Goal: Information Seeking & Learning: Learn about a topic

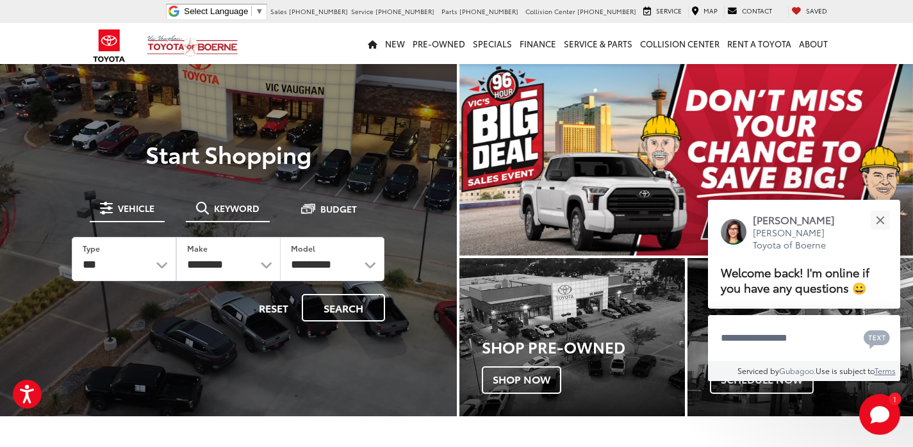
click at [238, 205] on span "Keyword" at bounding box center [237, 208] width 46 height 9
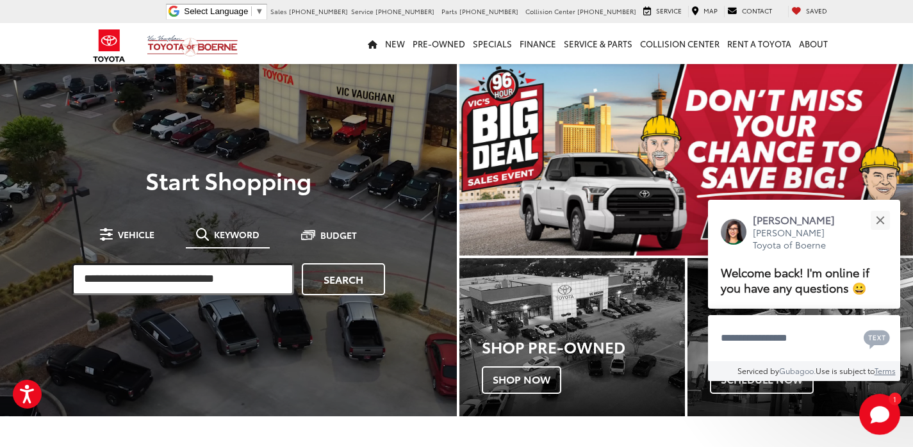
click at [231, 276] on input "search" at bounding box center [183, 279] width 222 height 32
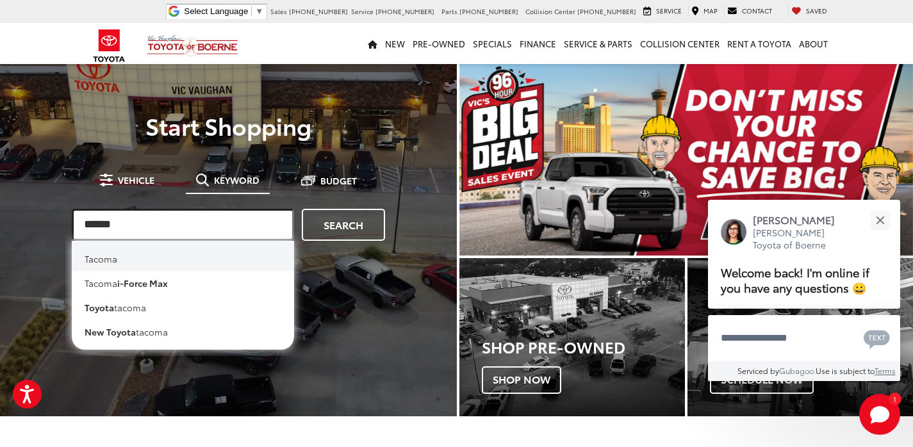
type input "******"
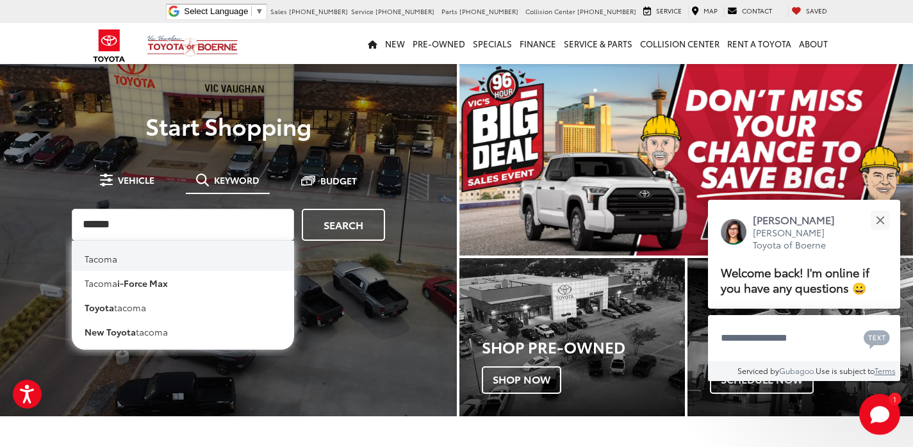
click at [114, 257] on li "tacoma" at bounding box center [183, 256] width 222 height 30
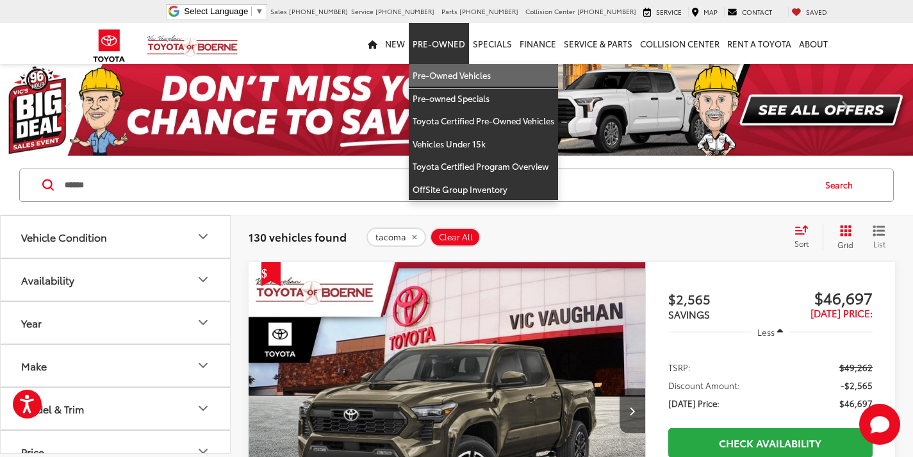
click at [455, 80] on link "Pre-Owned Vehicles" at bounding box center [483, 75] width 149 height 23
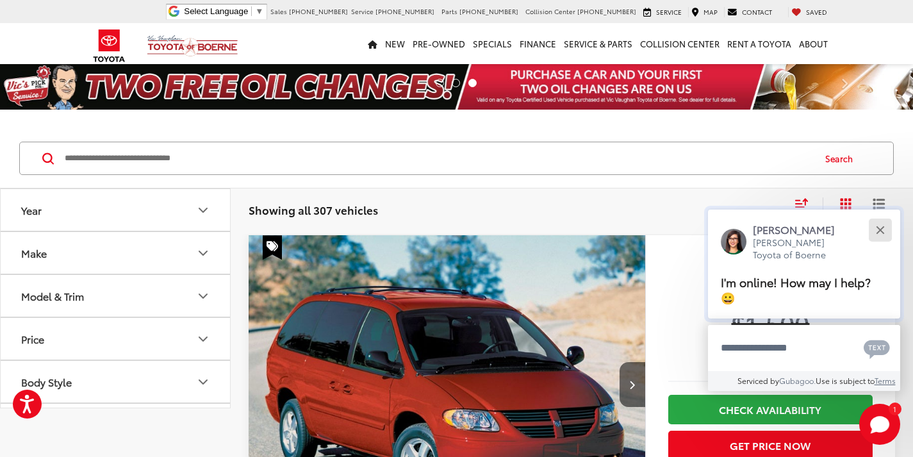
click at [886, 229] on button "Close" at bounding box center [881, 230] width 28 height 28
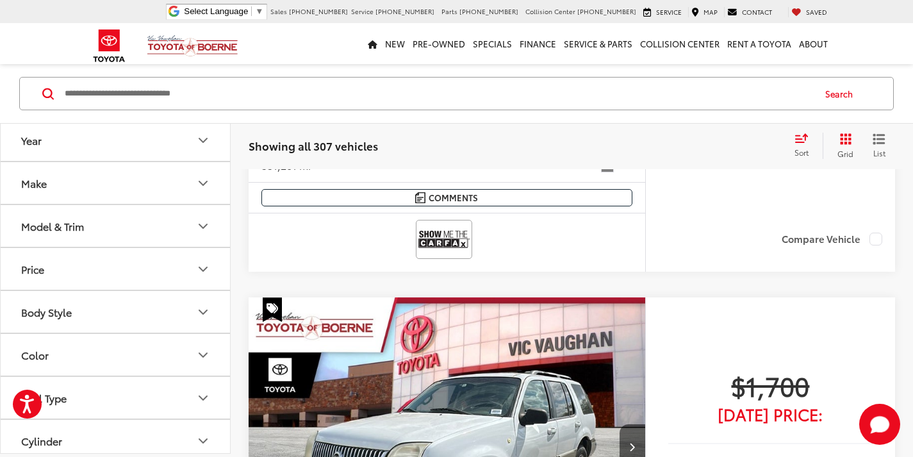
scroll to position [558, 0]
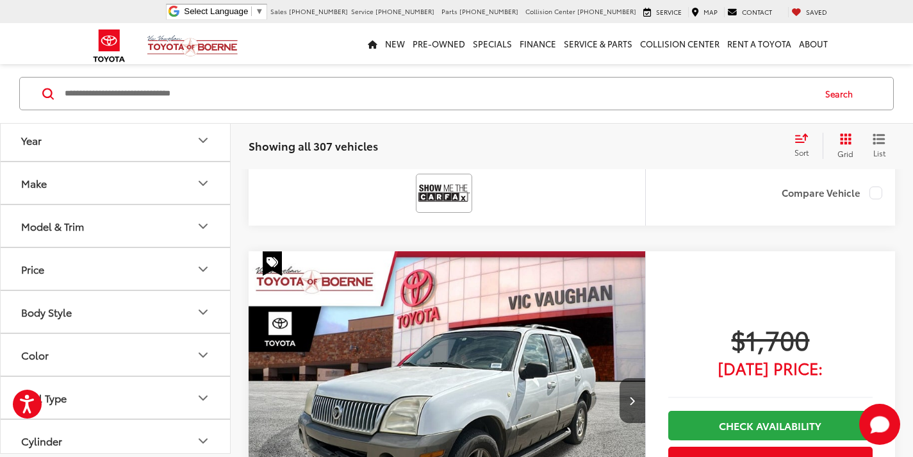
click at [258, 87] on input "Search by Make, Model, or Keyword" at bounding box center [438, 93] width 750 height 31
type input "*"
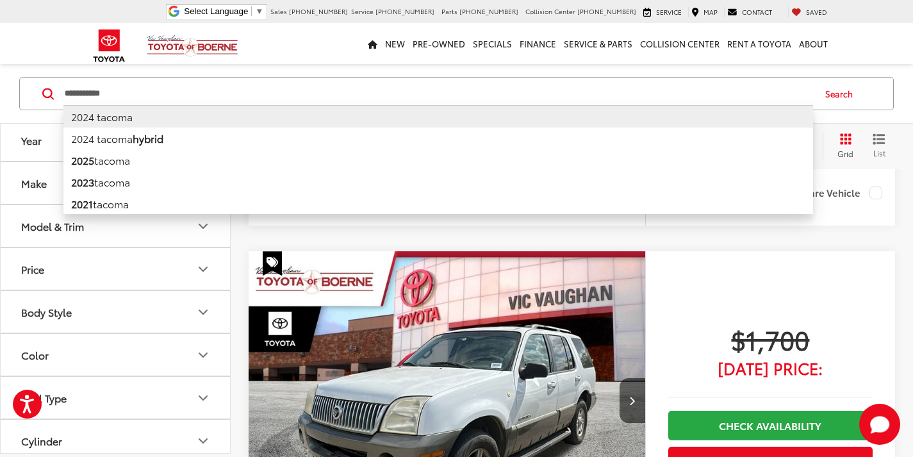
type input "**********"
click at [100, 115] on li "2024 tacoma" at bounding box center [438, 116] width 750 height 22
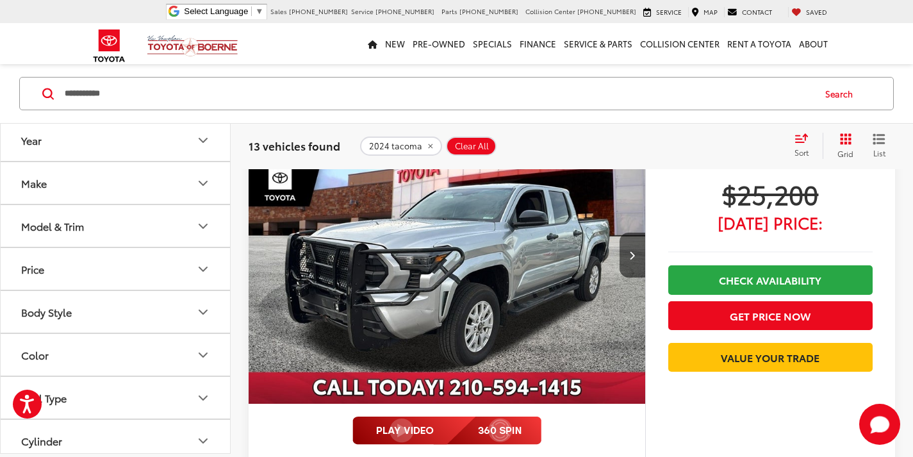
scroll to position [303, 0]
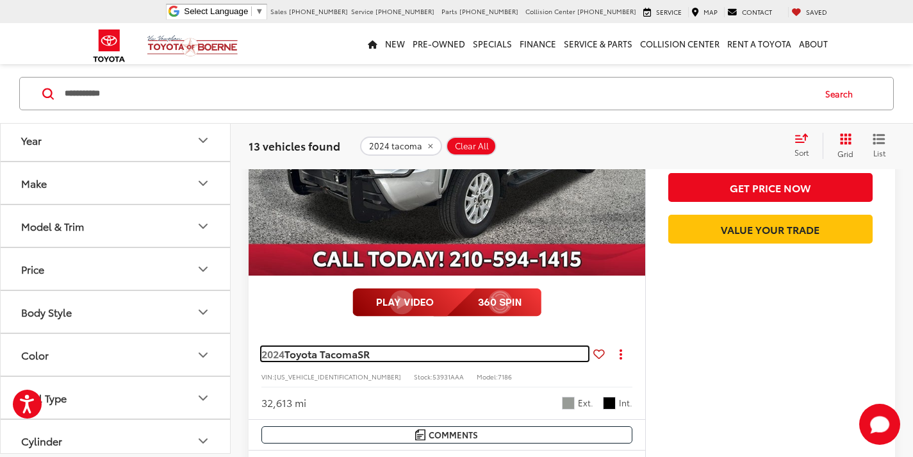
click at [296, 354] on span "Toyota Tacoma" at bounding box center [321, 353] width 73 height 15
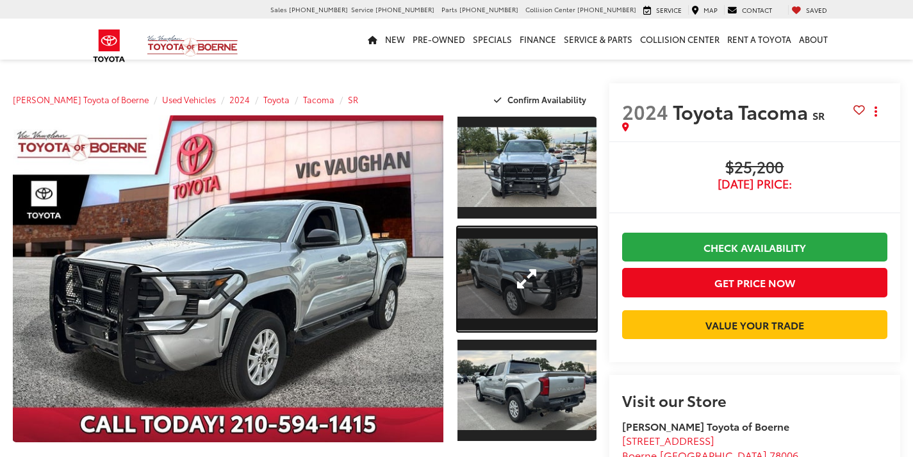
click at [524, 256] on link "Expand Photo 2" at bounding box center [527, 279] width 139 height 104
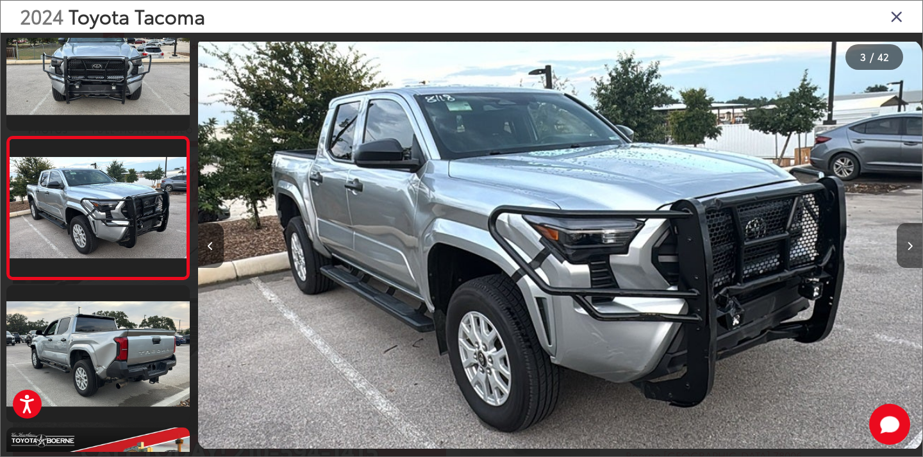
click at [913, 224] on button "Next image" at bounding box center [910, 245] width 26 height 45
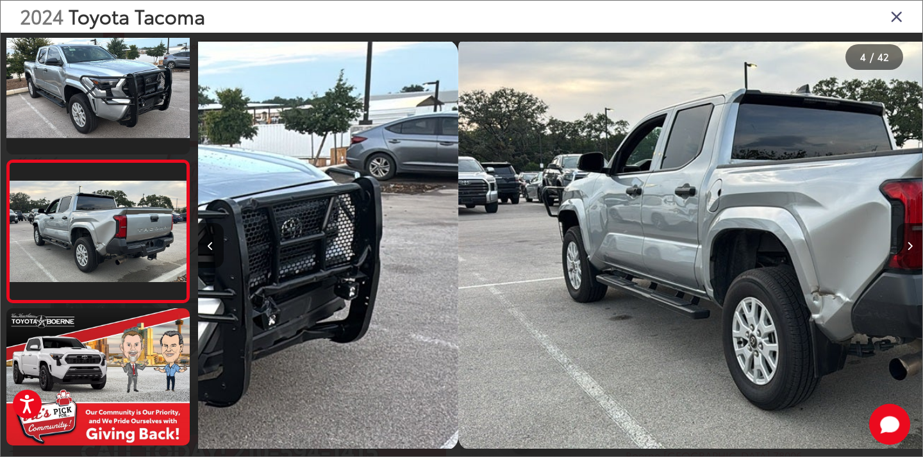
scroll to position [330, 0]
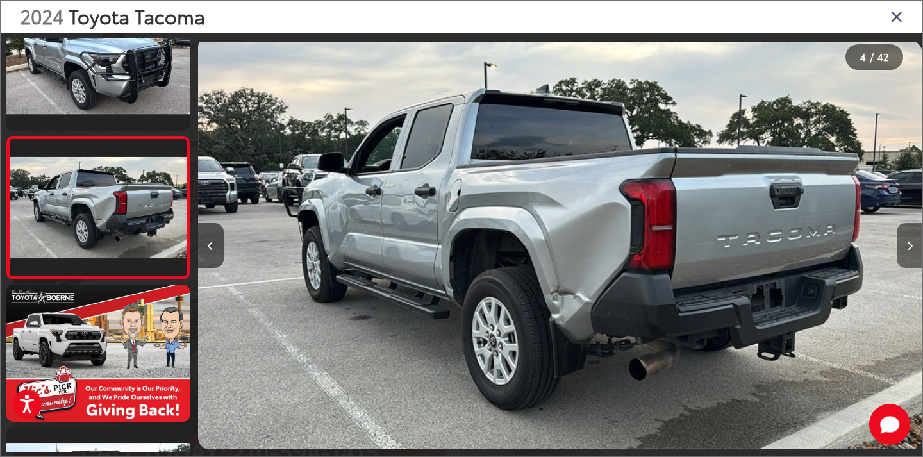
click at [913, 224] on button "Next image" at bounding box center [910, 245] width 26 height 45
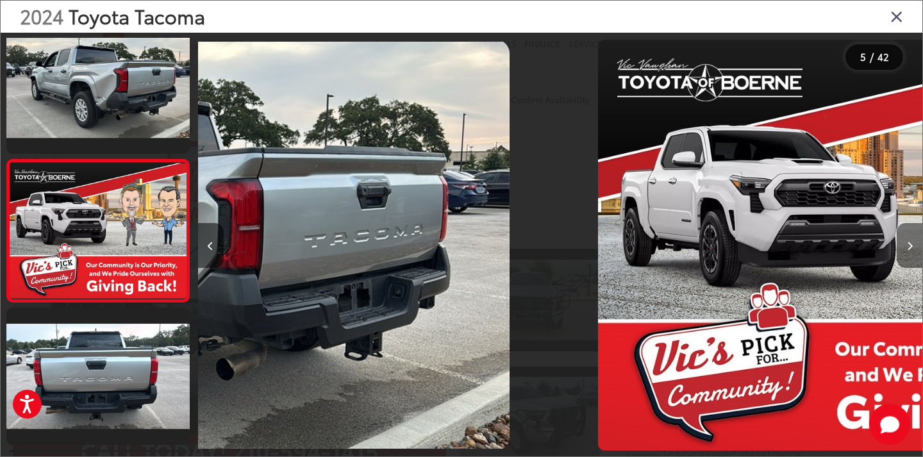
scroll to position [472, 0]
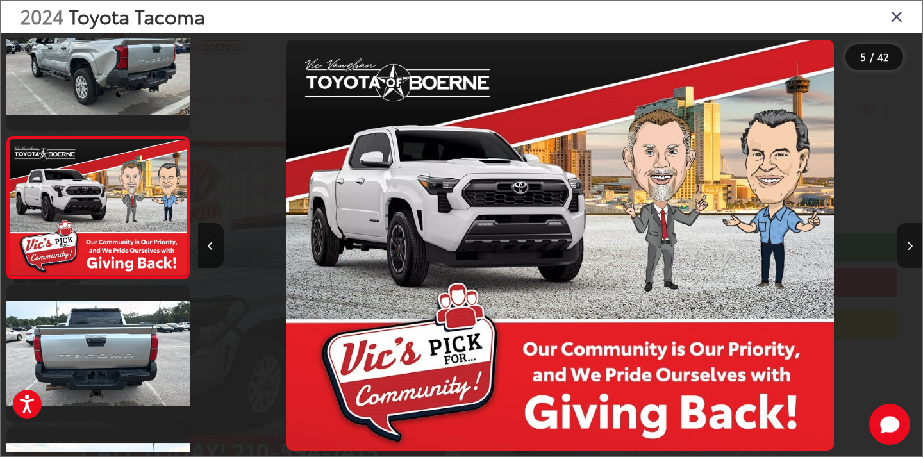
click at [913, 224] on button "Next image" at bounding box center [910, 245] width 26 height 45
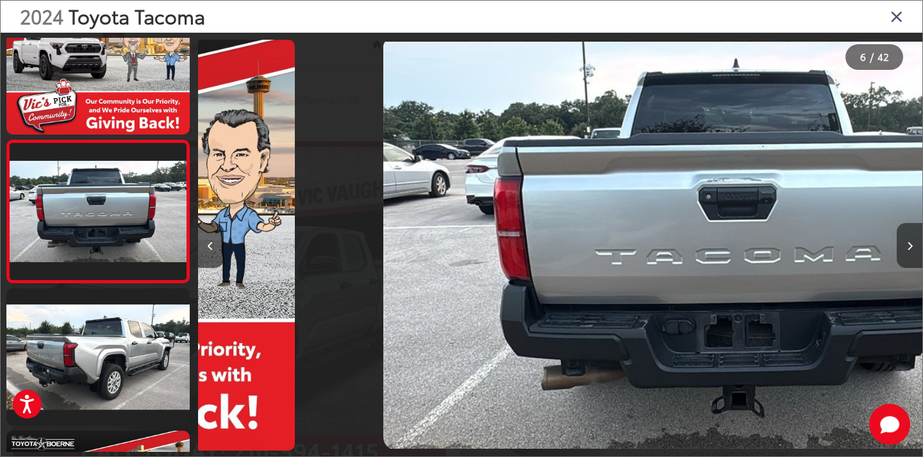
scroll to position [615, 0]
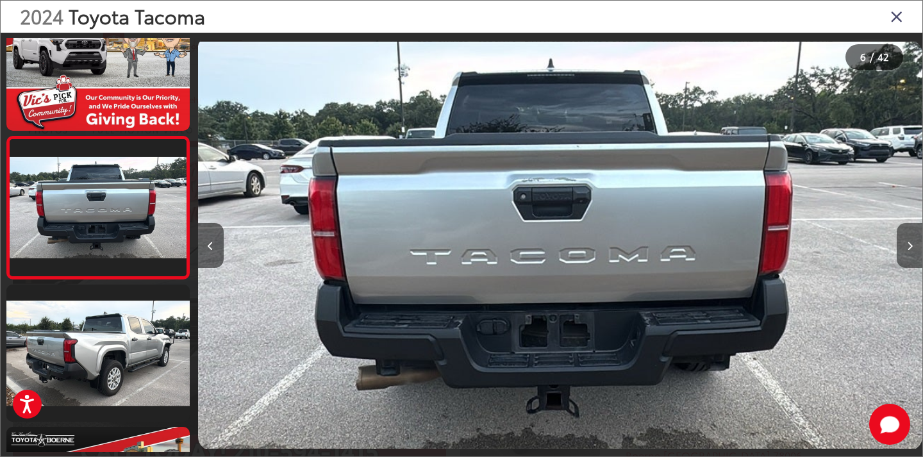
click at [913, 224] on button "Next image" at bounding box center [910, 245] width 26 height 45
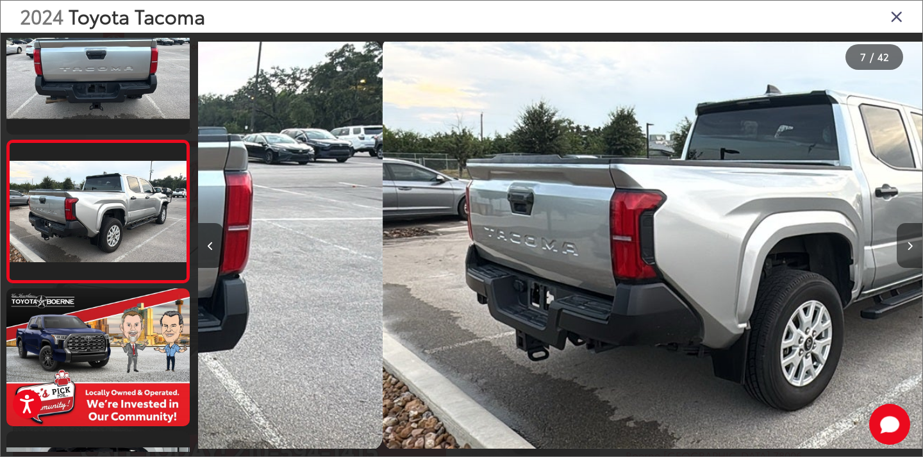
scroll to position [757, 0]
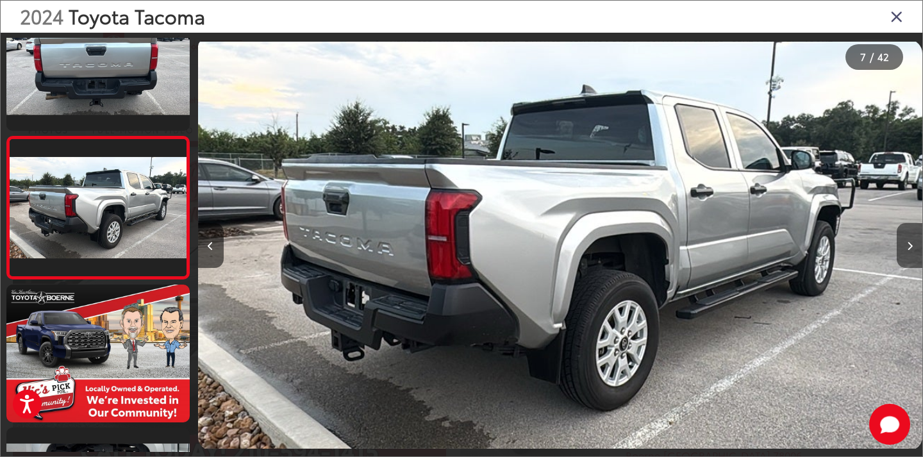
click at [913, 224] on button "Next image" at bounding box center [910, 245] width 26 height 45
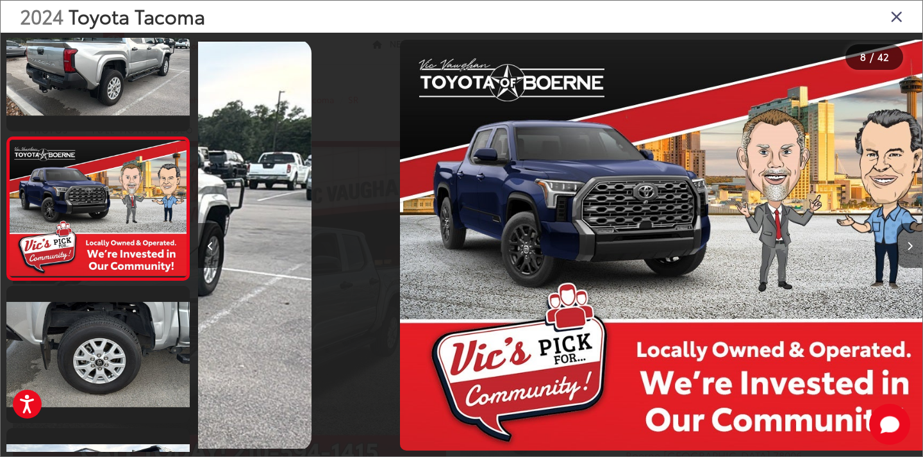
scroll to position [899, 0]
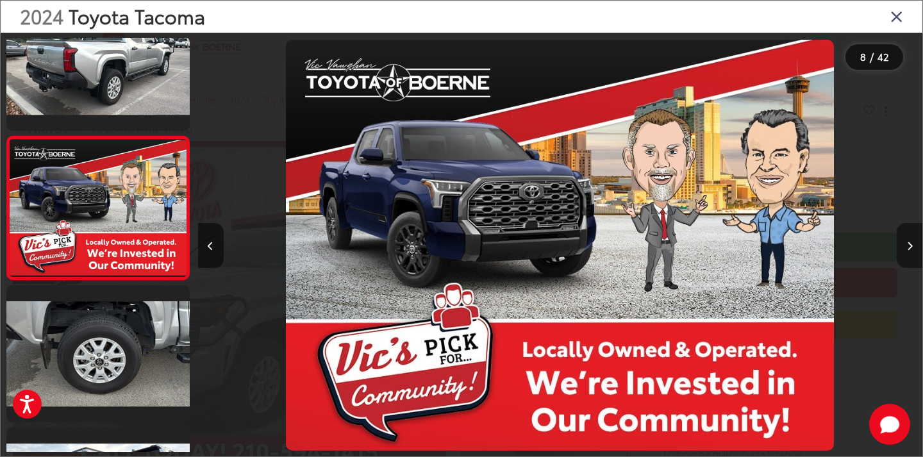
click at [913, 224] on button "Next image" at bounding box center [910, 245] width 26 height 45
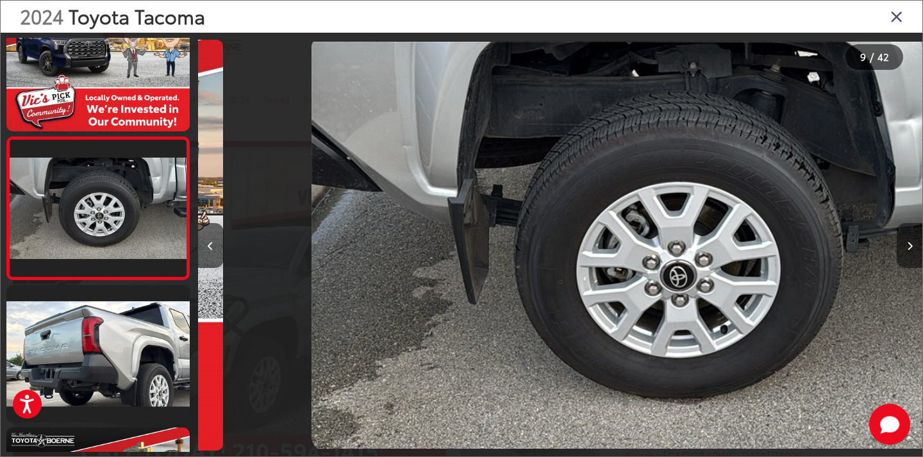
scroll to position [1042, 0]
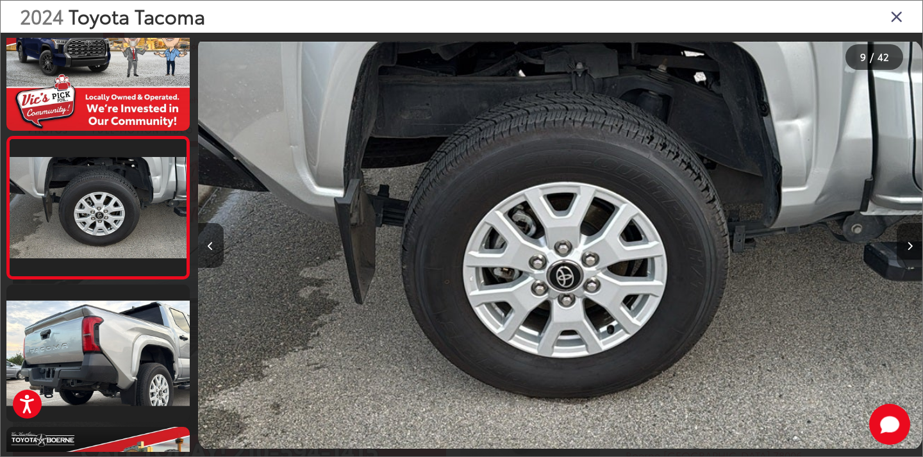
click at [913, 224] on button "Next image" at bounding box center [910, 245] width 26 height 45
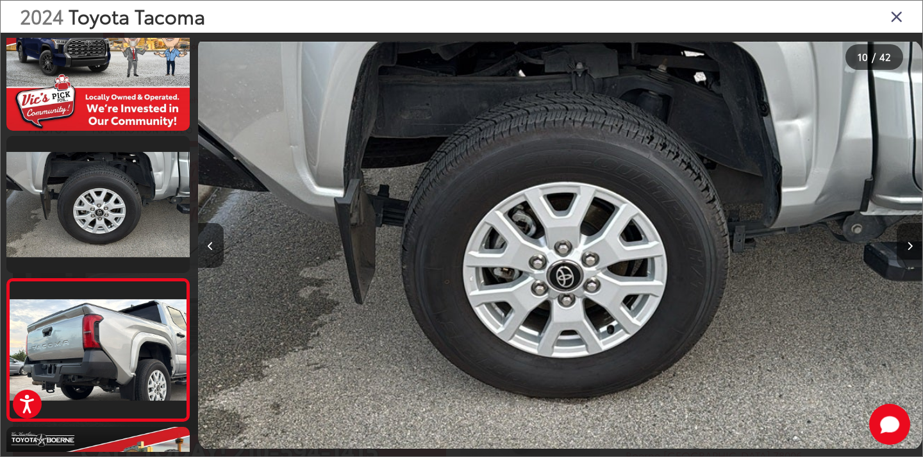
scroll to position [1185, 0]
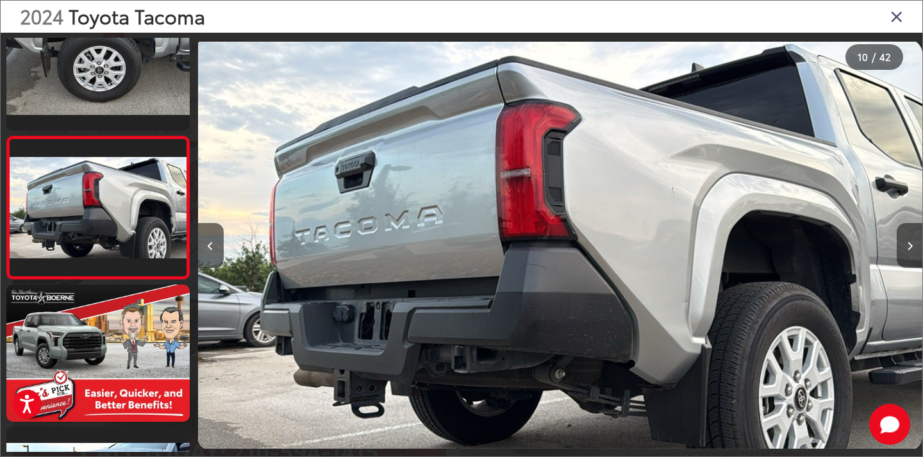
click at [913, 224] on button "Next image" at bounding box center [910, 245] width 26 height 45
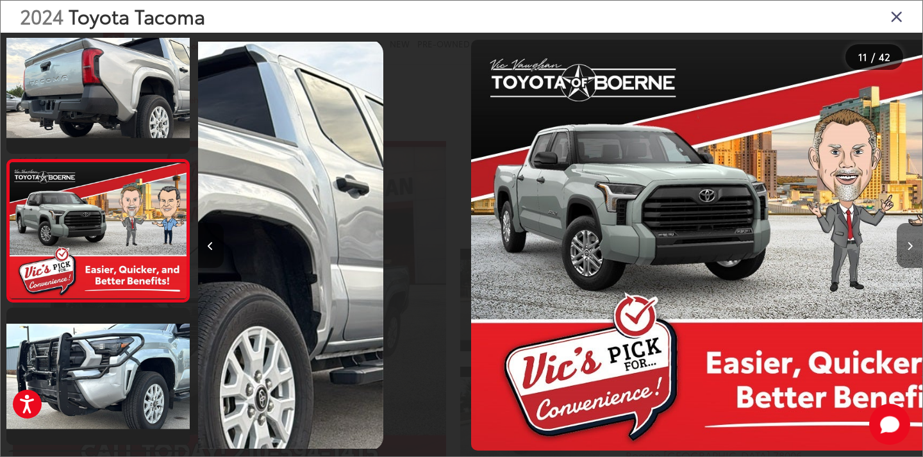
scroll to position [1327, 0]
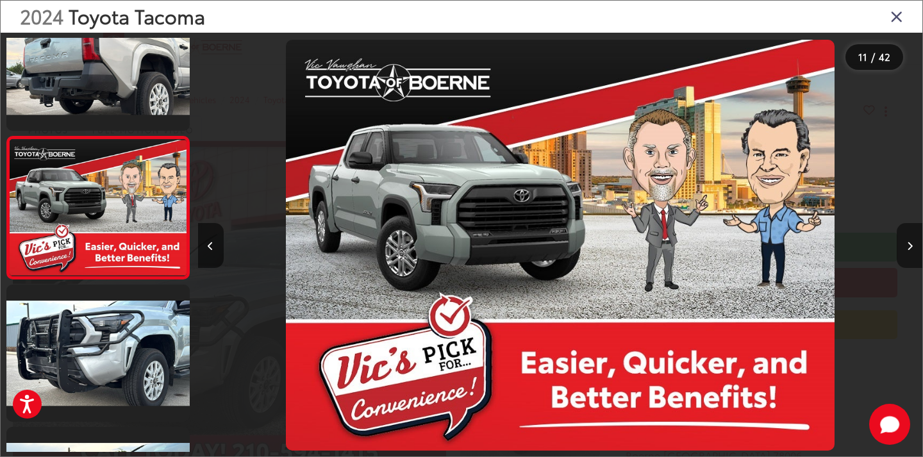
click at [913, 224] on button "Next image" at bounding box center [910, 245] width 26 height 45
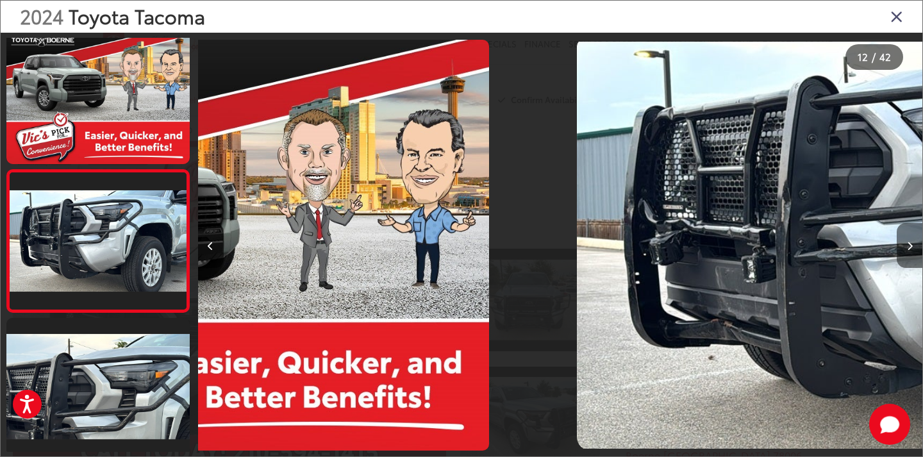
scroll to position [0, 0]
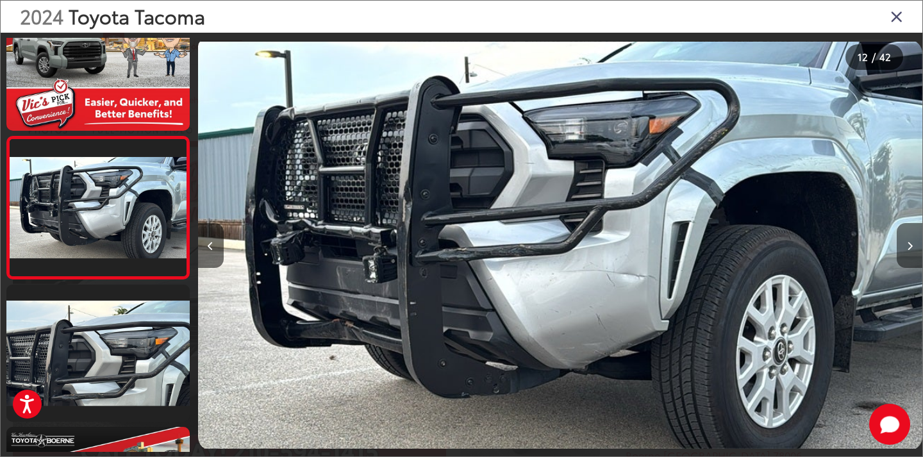
click at [913, 224] on button "Next image" at bounding box center [910, 245] width 26 height 45
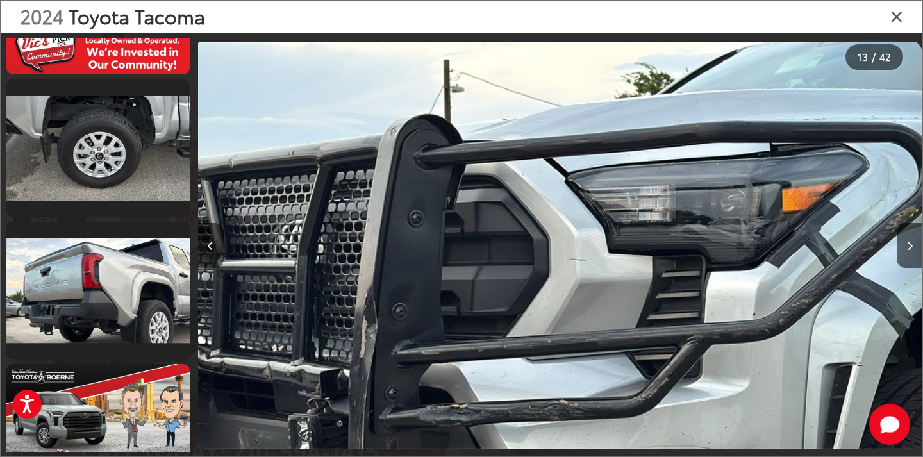
click at [886, 17] on div "2024 Toyota Tacoma" at bounding box center [462, 17] width 922 height 32
click at [899, 12] on icon "Close gallery" at bounding box center [896, 16] width 13 height 17
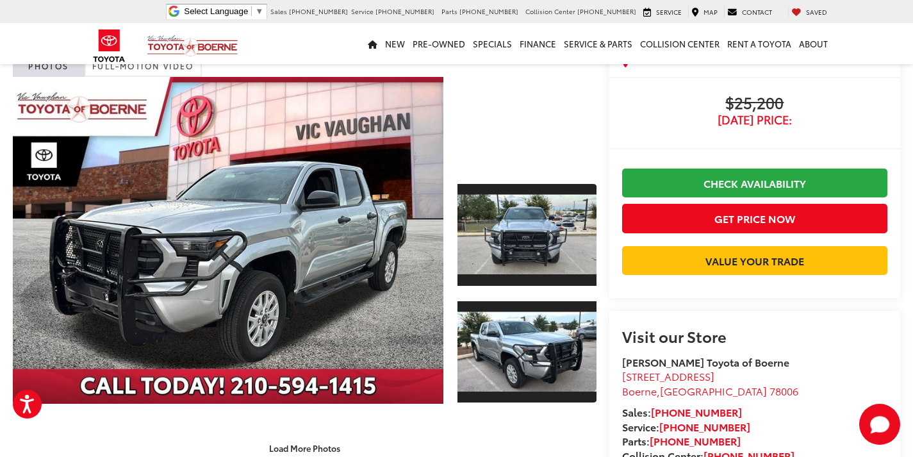
click at [528, 120] on div at bounding box center [527, 123] width 139 height 93
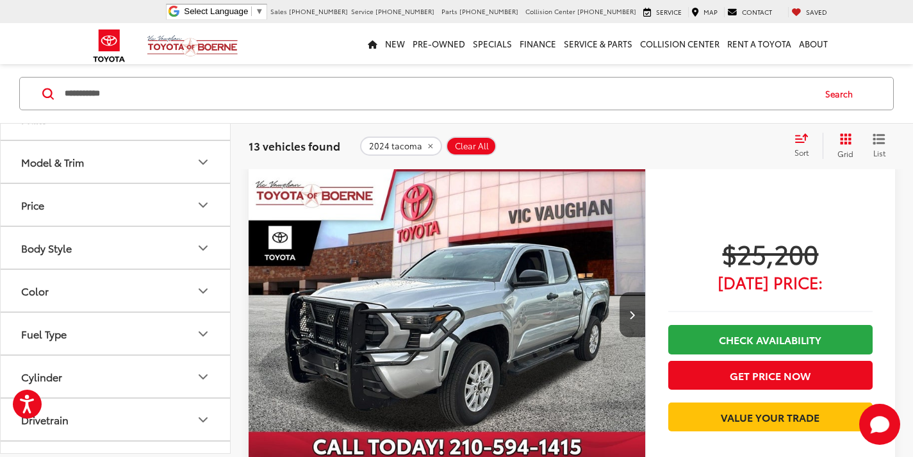
click at [109, 254] on button "Body Style" at bounding box center [116, 249] width 231 height 42
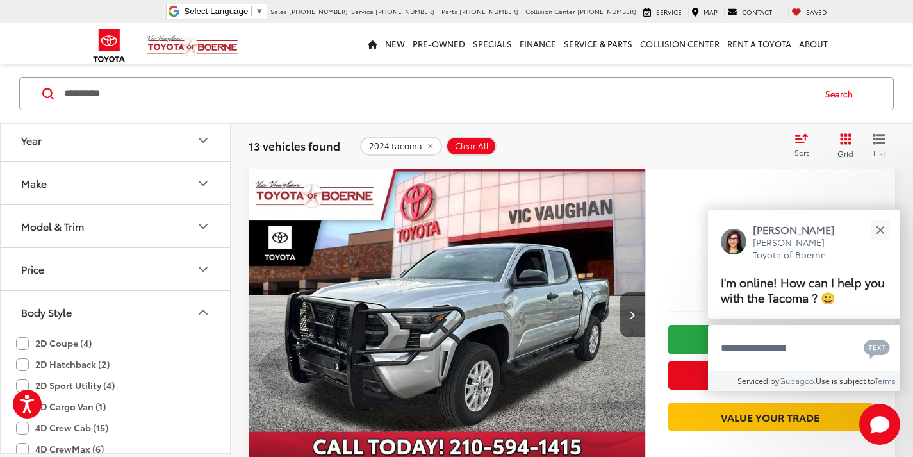
click at [110, 315] on button "Body Style" at bounding box center [116, 313] width 231 height 42
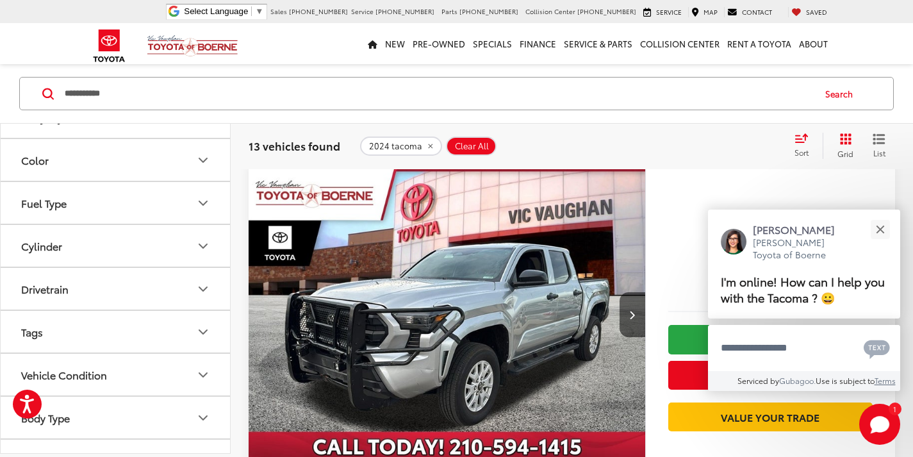
scroll to position [224, 0]
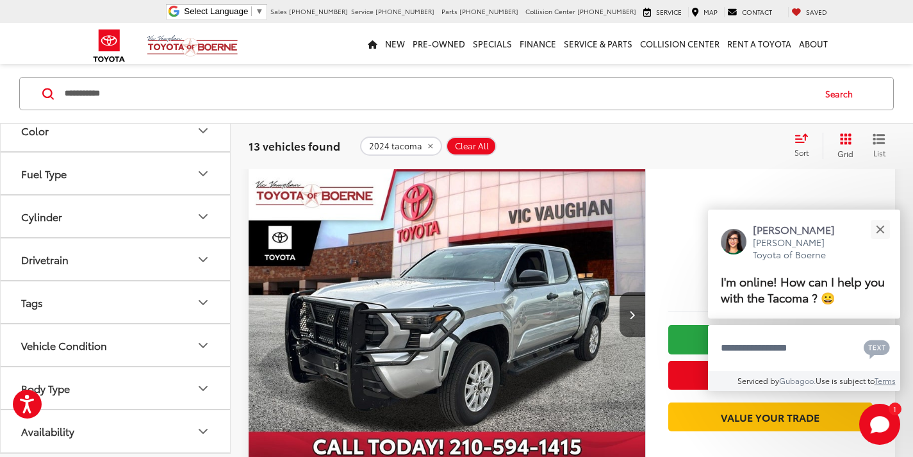
click at [95, 237] on button "Cylinder" at bounding box center [116, 217] width 231 height 42
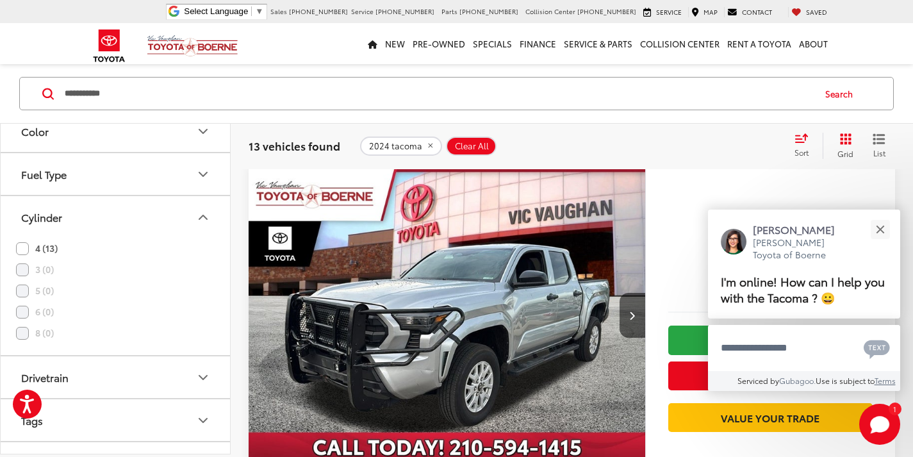
click at [67, 215] on button "Cylinder" at bounding box center [116, 217] width 231 height 42
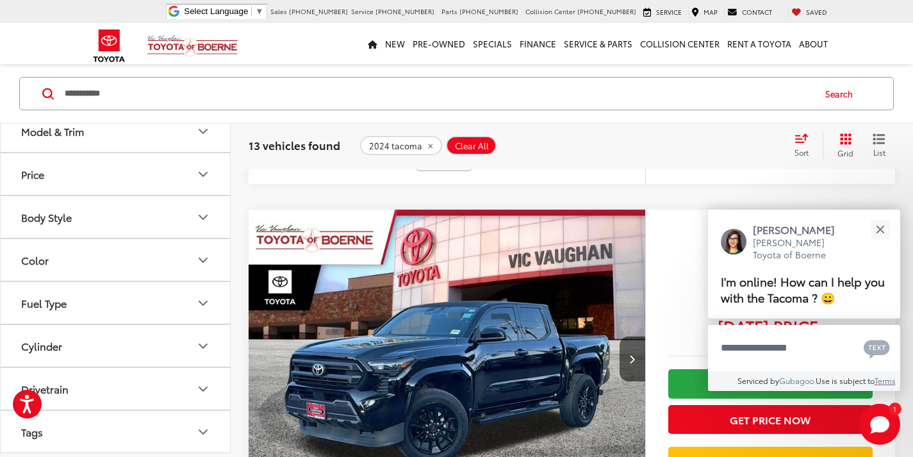
scroll to position [224, 0]
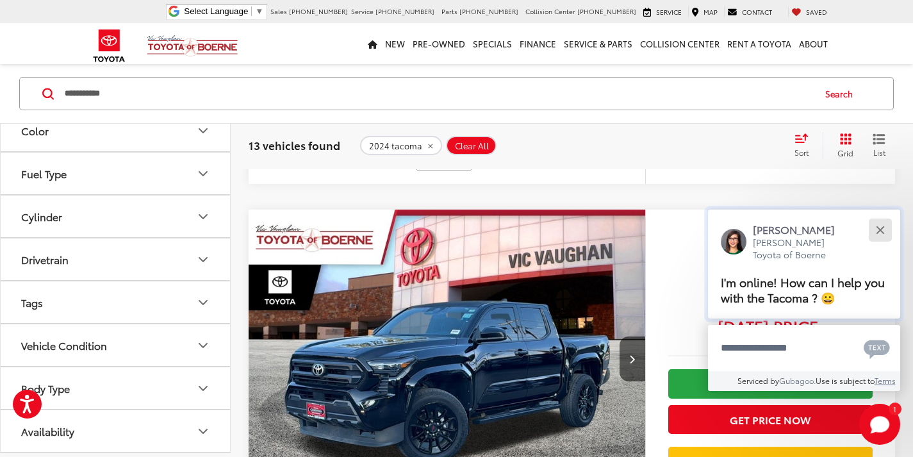
click at [879, 228] on div "Close" at bounding box center [880, 230] width 8 height 8
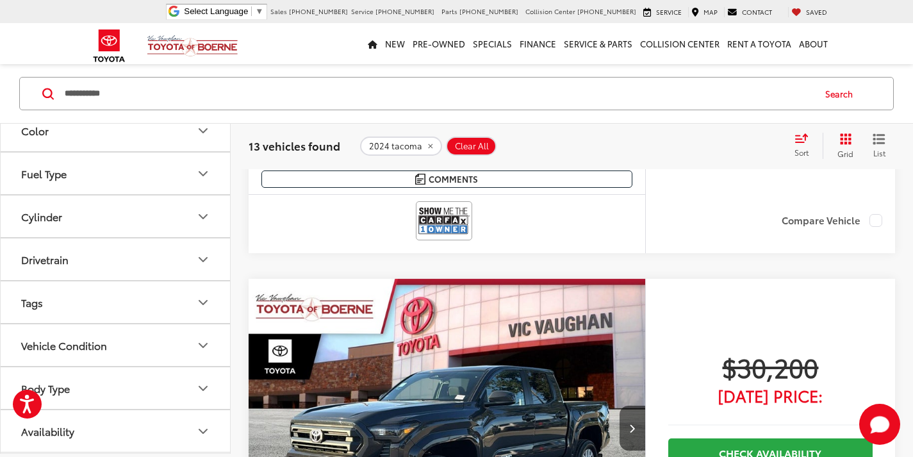
scroll to position [2313, 0]
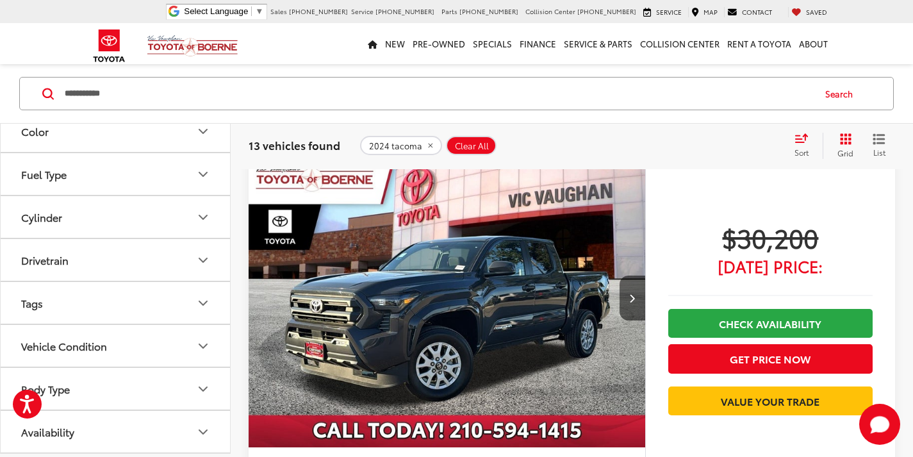
click at [83, 94] on input "**********" at bounding box center [438, 93] width 750 height 31
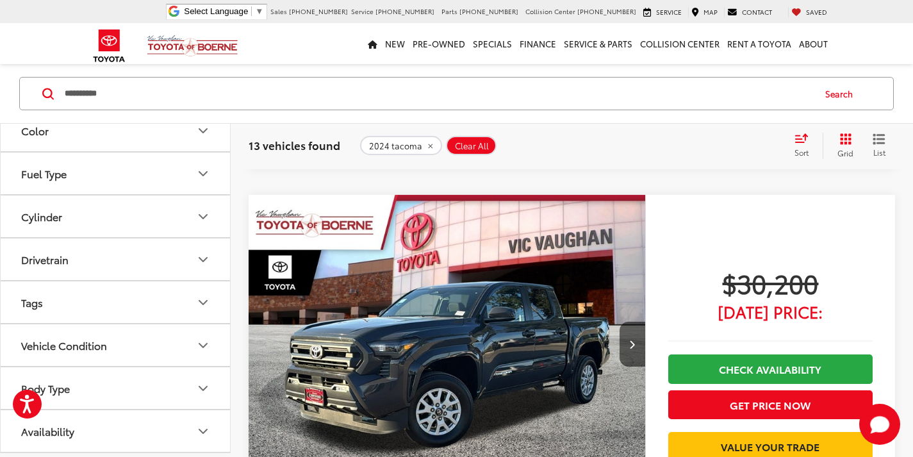
scroll to position [2359, 0]
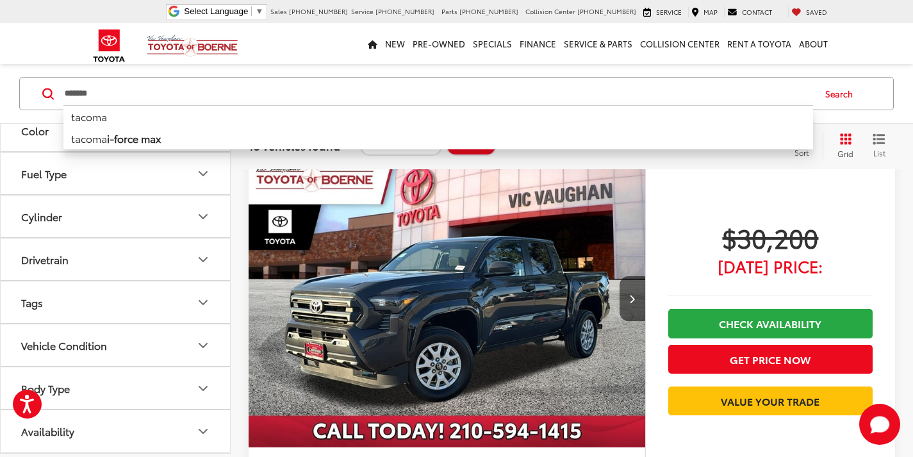
type input "******"
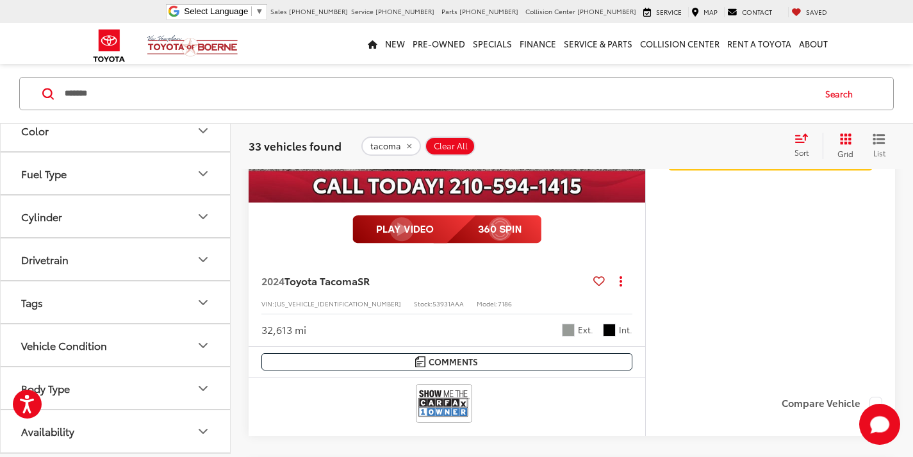
scroll to position [385, 0]
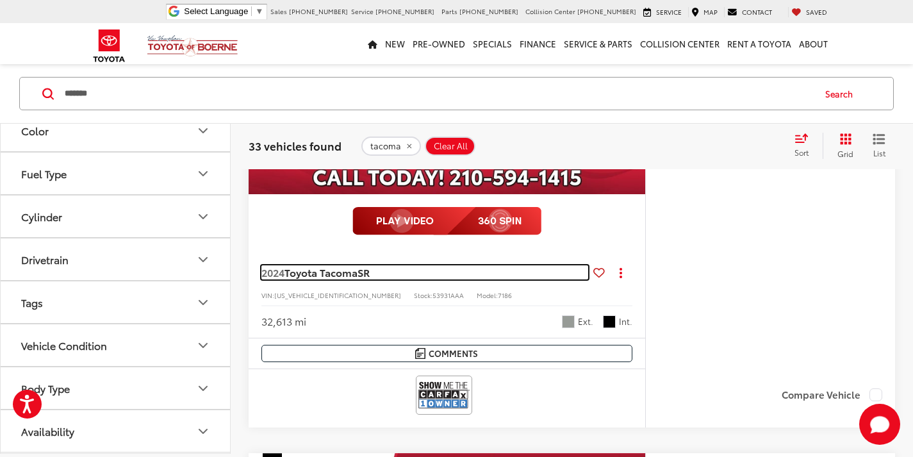
click at [304, 267] on span "Toyota Tacoma" at bounding box center [321, 272] width 73 height 15
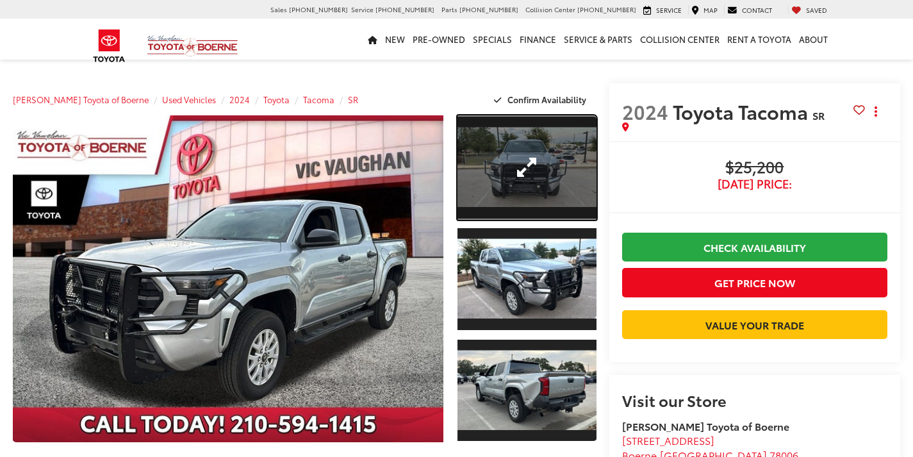
click at [490, 194] on link "Expand Photo 1" at bounding box center [527, 167] width 139 height 104
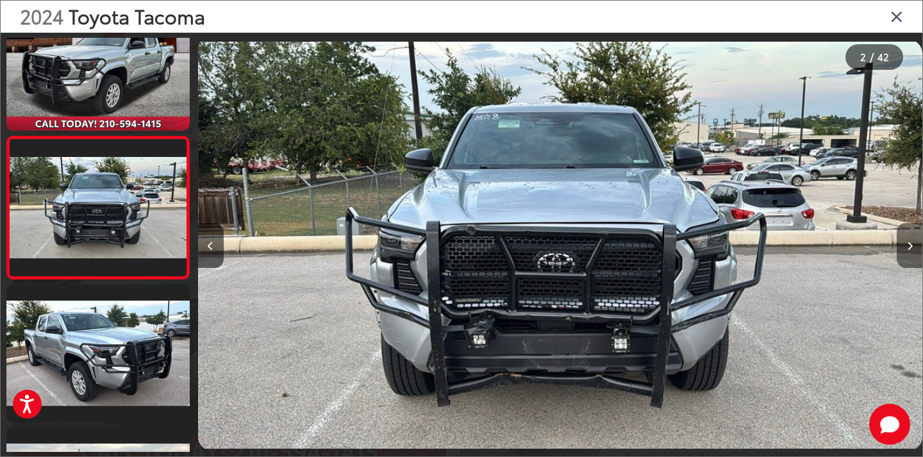
click at [905, 231] on button "Next image" at bounding box center [910, 245] width 26 height 45
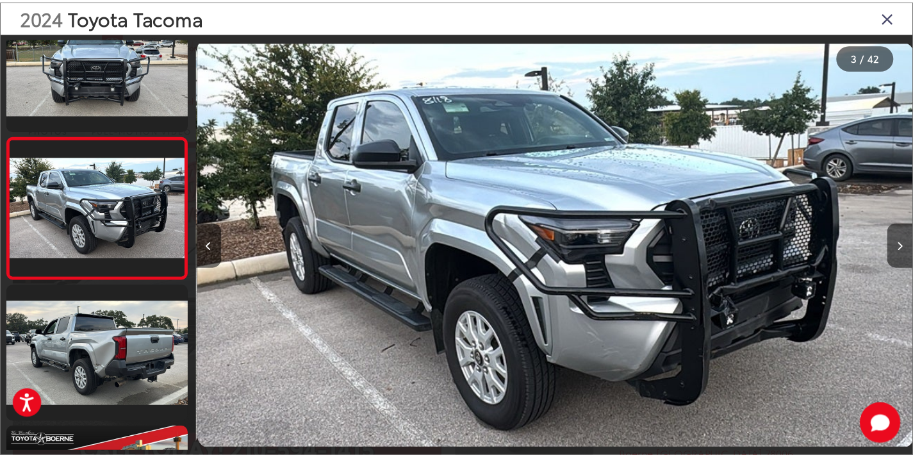
scroll to position [0, 1449]
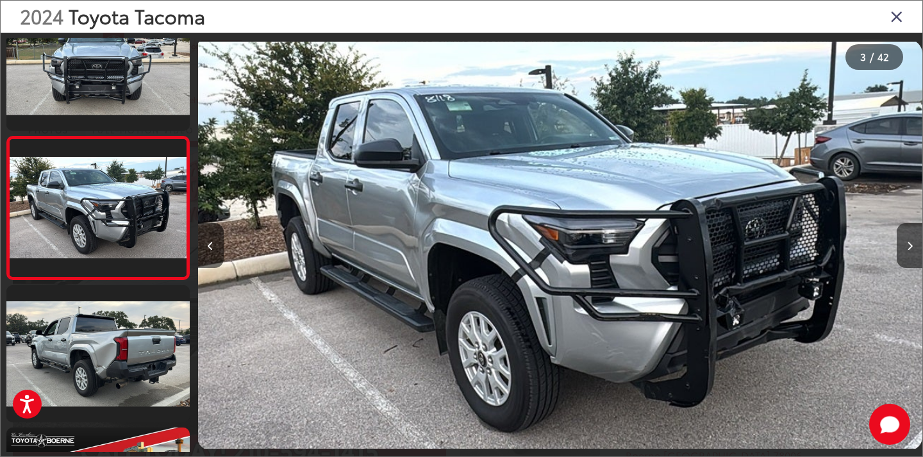
click at [901, 15] on icon "Close gallery" at bounding box center [896, 16] width 13 height 17
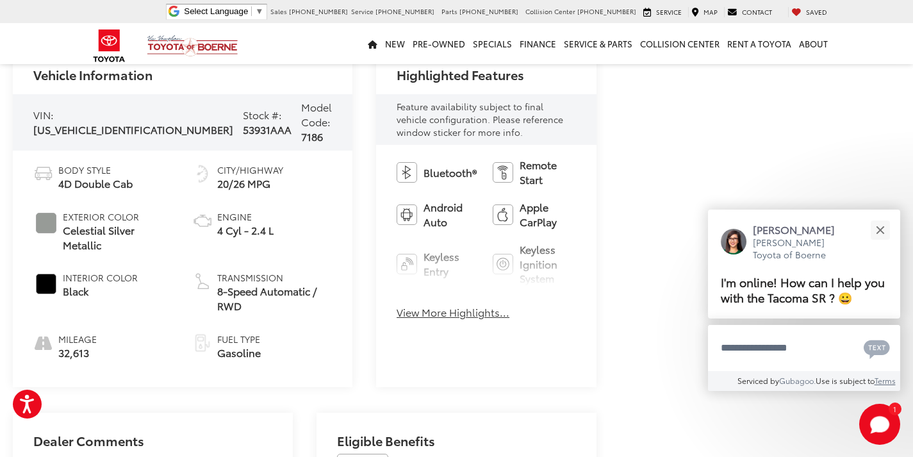
scroll to position [513, 0]
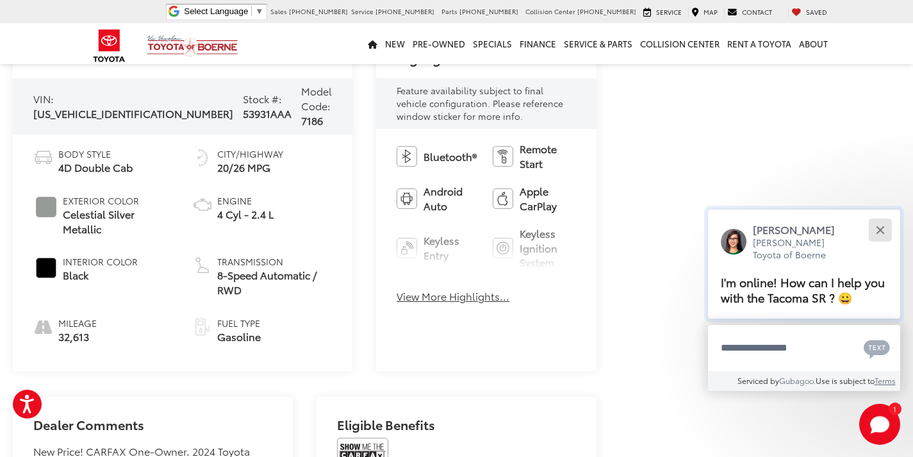
click at [887, 231] on button "Close" at bounding box center [881, 230] width 28 height 28
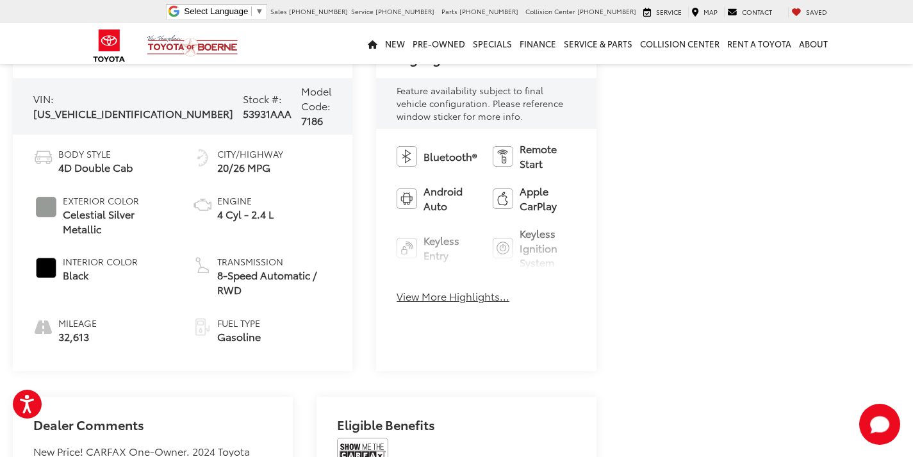
click at [401, 294] on button "View More Highlights..." at bounding box center [453, 296] width 113 height 15
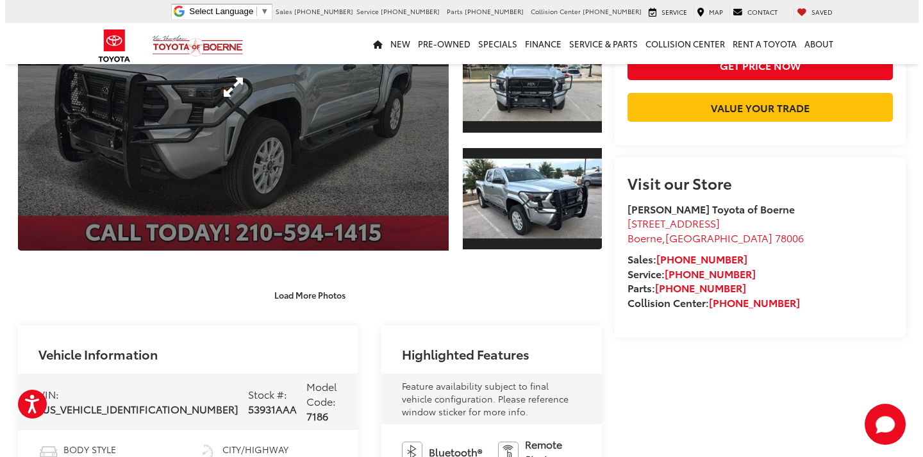
scroll to position [128, 0]
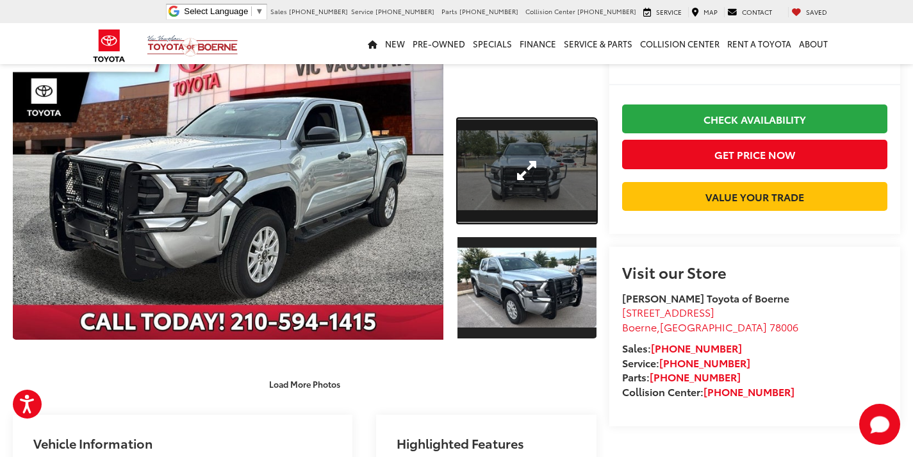
click at [505, 170] on link "Expand Photo 1" at bounding box center [527, 171] width 139 height 104
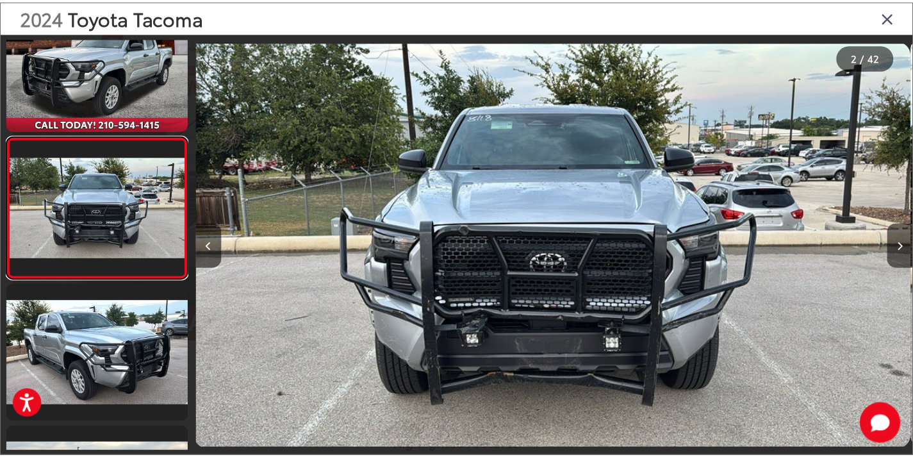
scroll to position [0, 724]
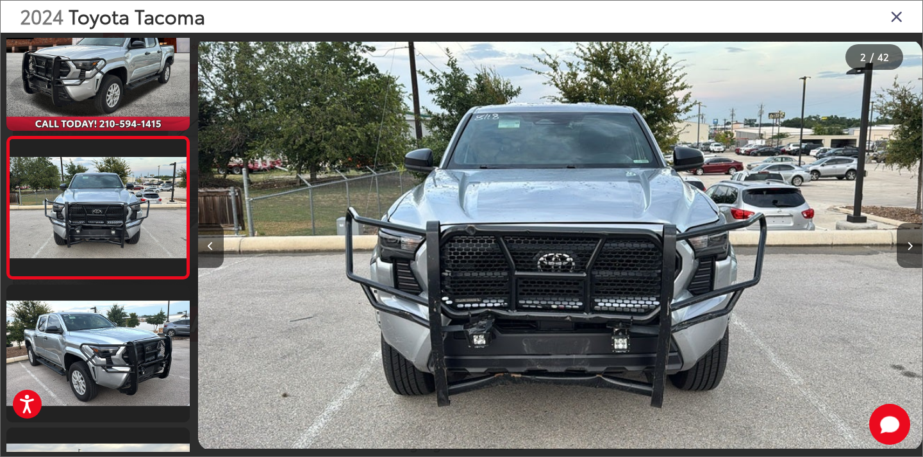
click at [896, 16] on icon "Close gallery" at bounding box center [896, 16] width 13 height 17
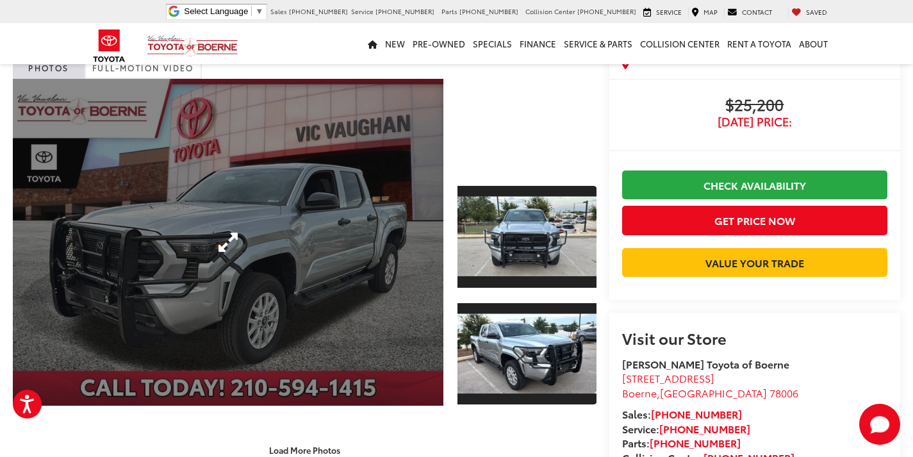
scroll to position [0, 0]
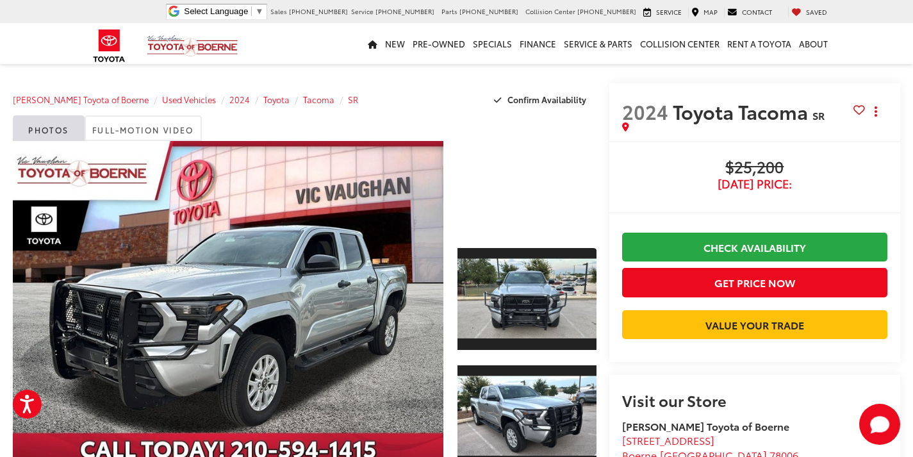
click at [525, 182] on div at bounding box center [527, 187] width 139 height 93
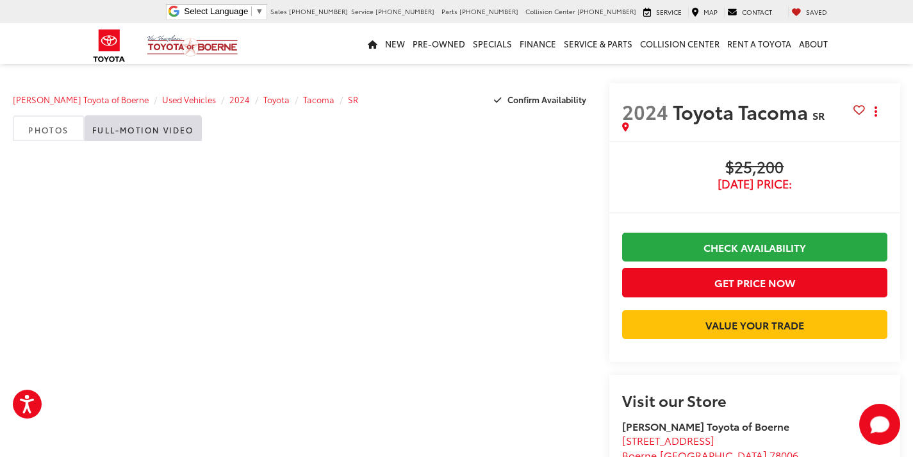
scroll to position [320, 0]
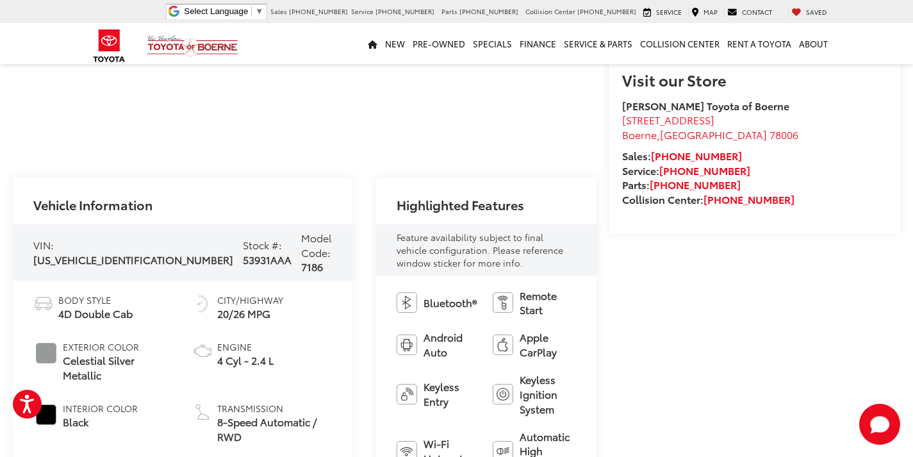
drag, startPoint x: 290, startPoint y: 274, endPoint x: 374, endPoint y: 254, distance: 86.3
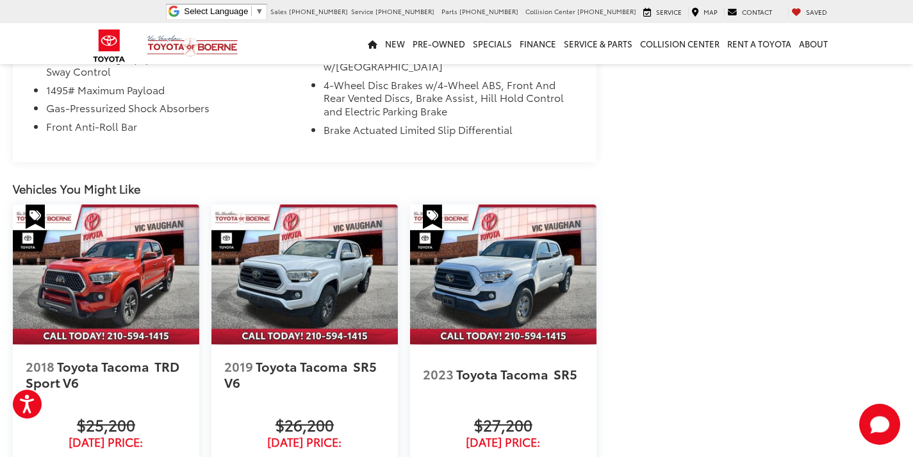
scroll to position [1474, 0]
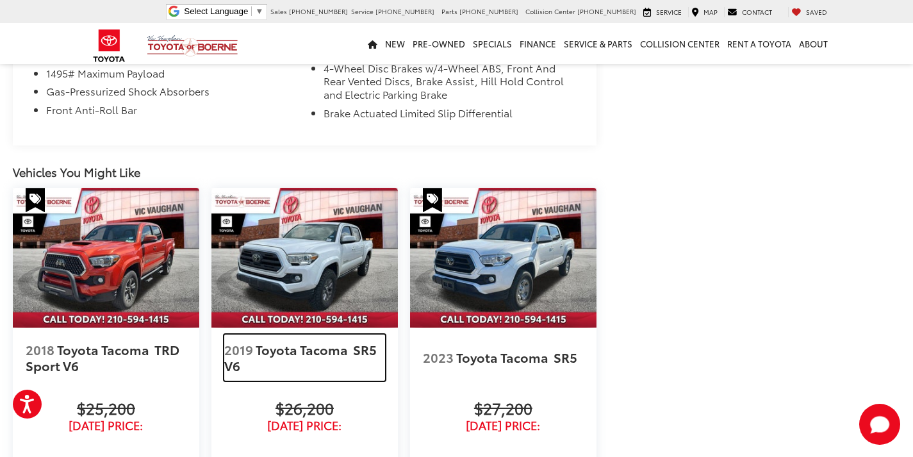
click at [279, 340] on span "Toyota Tacoma" at bounding box center [303, 349] width 95 height 18
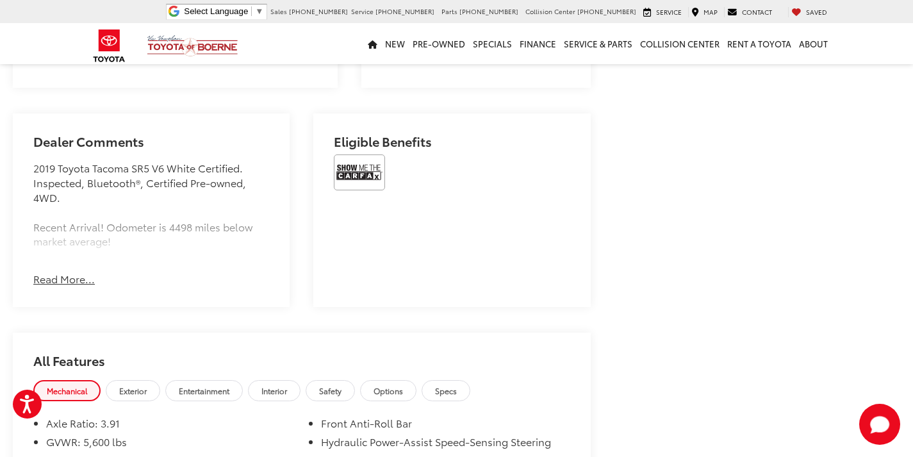
scroll to position [769, 0]
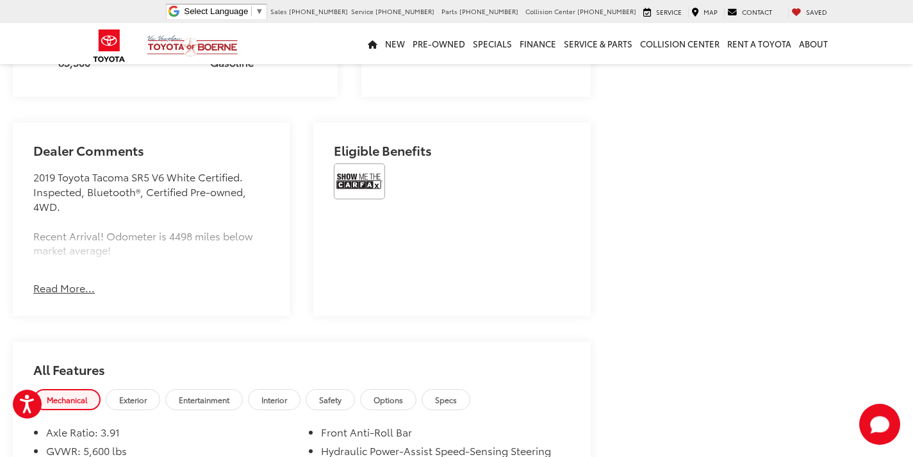
click at [66, 281] on button "Read More..." at bounding box center [64, 288] width 62 height 15
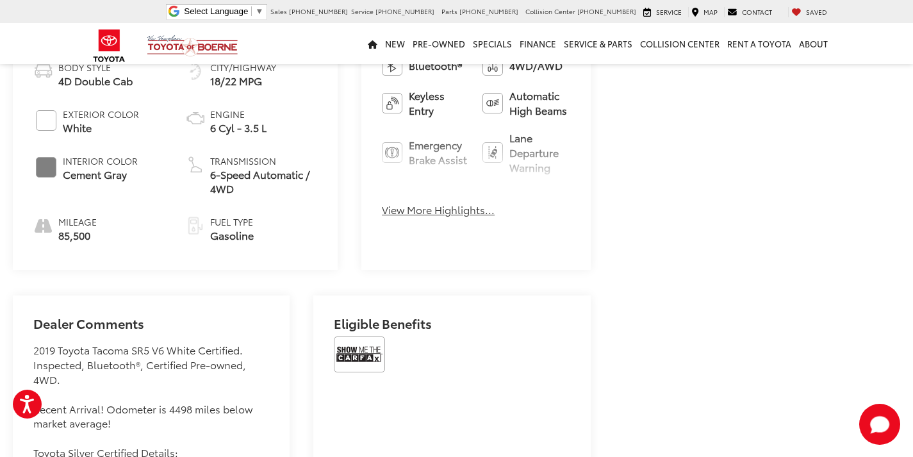
scroll to position [512, 0]
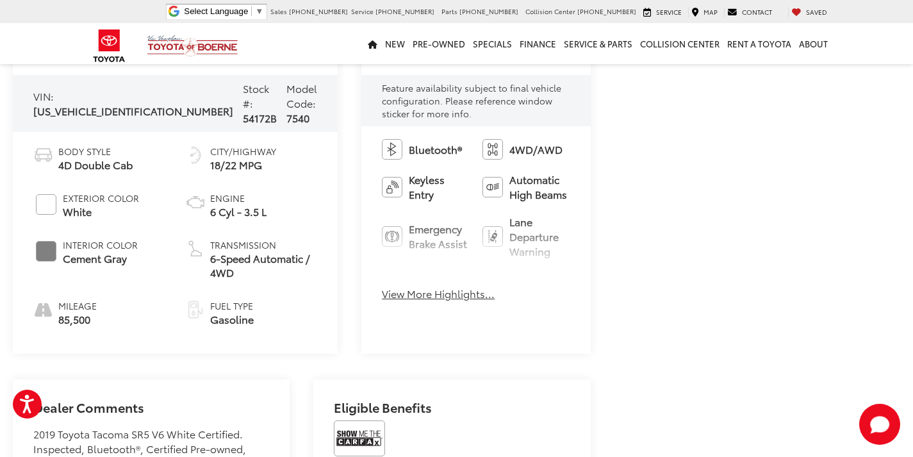
click at [382, 292] on button "View More Highlights..." at bounding box center [438, 294] width 113 height 15
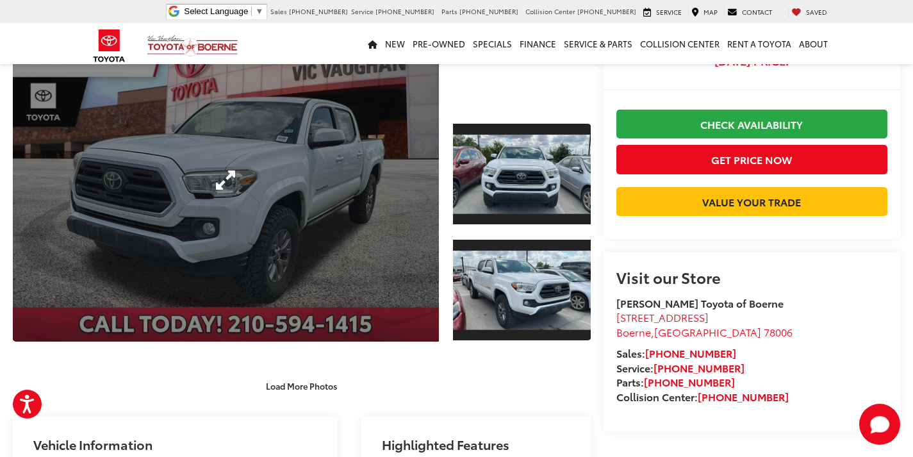
scroll to position [0, 0]
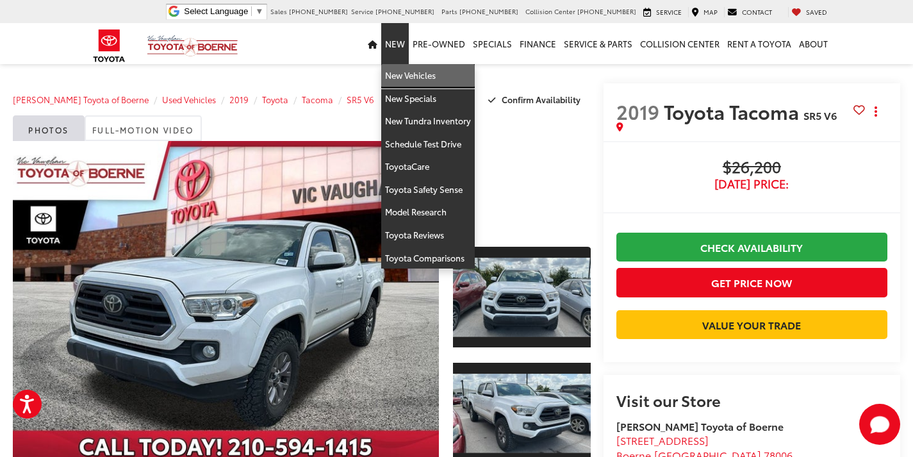
click at [419, 71] on link "New Vehicles" at bounding box center [428, 75] width 94 height 23
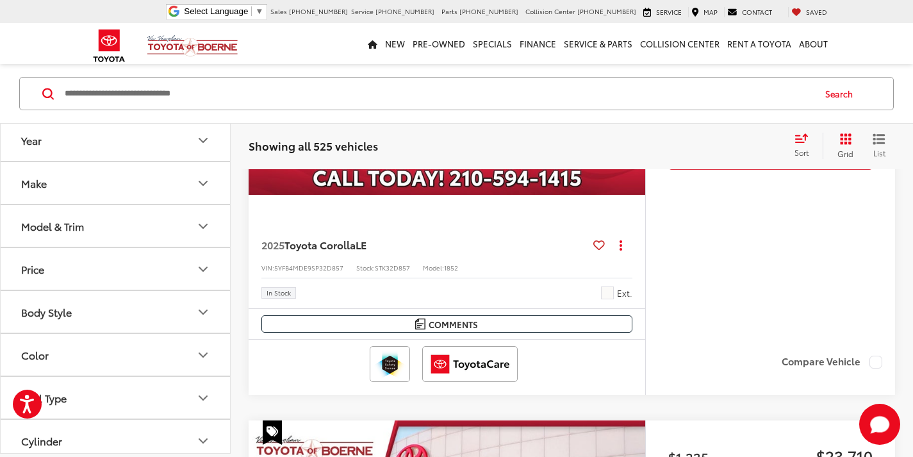
drag, startPoint x: 215, startPoint y: 100, endPoint x: 307, endPoint y: 162, distance: 110.8
click at [221, 101] on input "Search by Make, Model, or Keyword" at bounding box center [438, 93] width 750 height 31
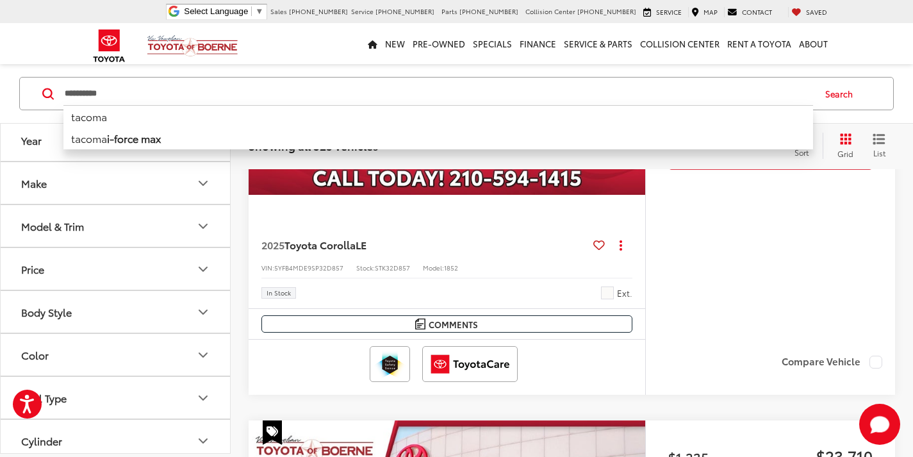
type input "**********"
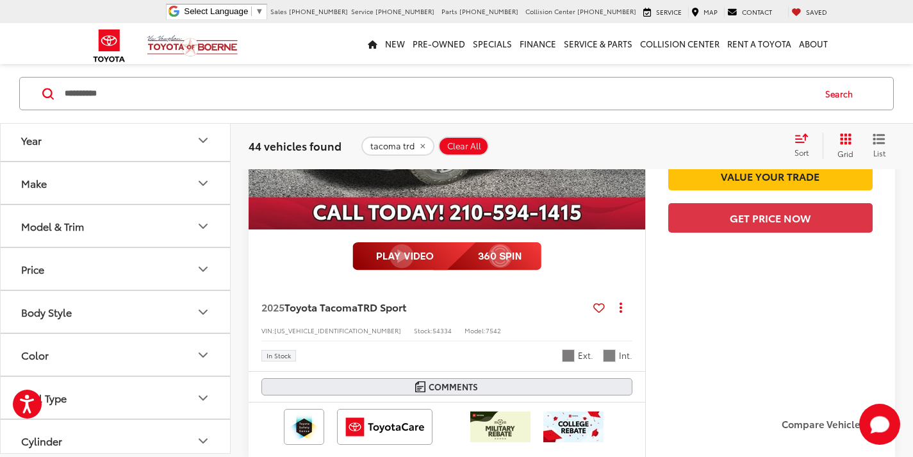
scroll to position [2564, 0]
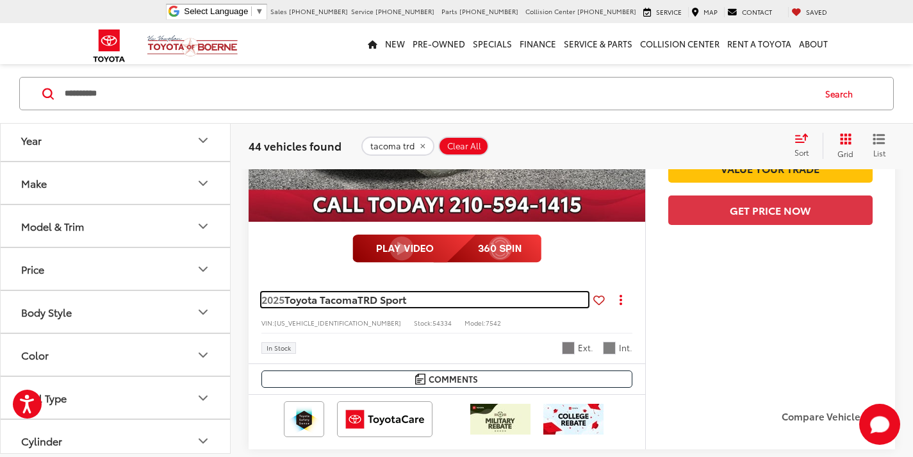
click at [358, 301] on span "Toyota Tacoma" at bounding box center [321, 299] width 73 height 15
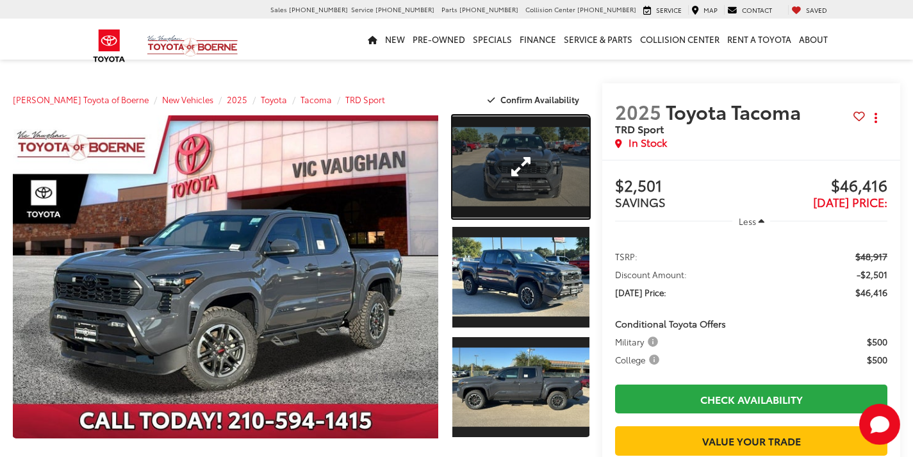
click at [526, 202] on link "Expand Photo 1" at bounding box center [521, 166] width 137 height 103
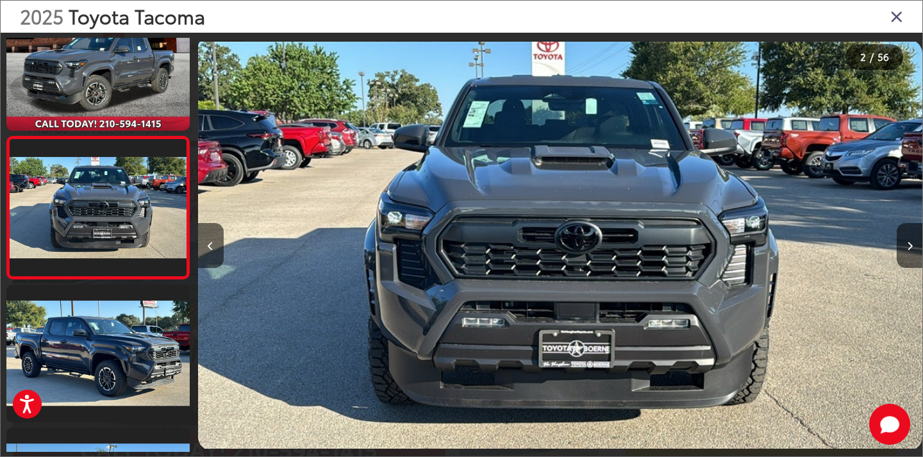
click at [894, 20] on icon "Close gallery" at bounding box center [896, 16] width 13 height 17
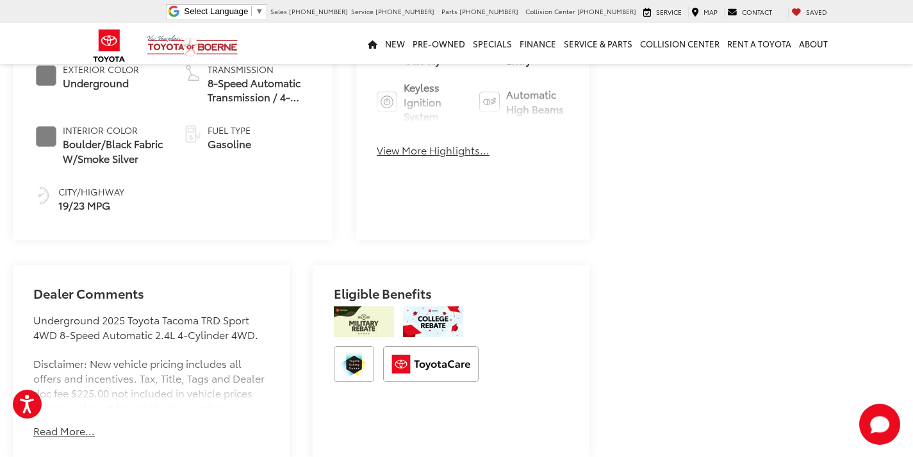
scroll to position [449, 0]
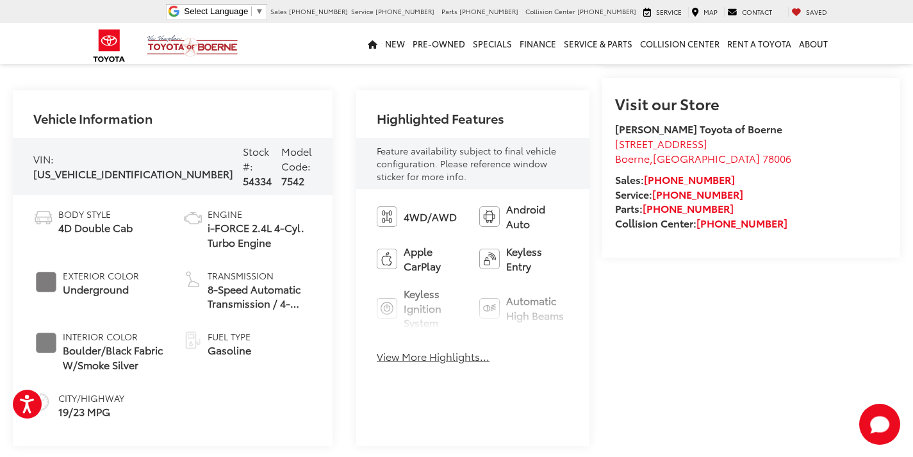
click at [403, 362] on button "View More Highlights..." at bounding box center [433, 356] width 113 height 15
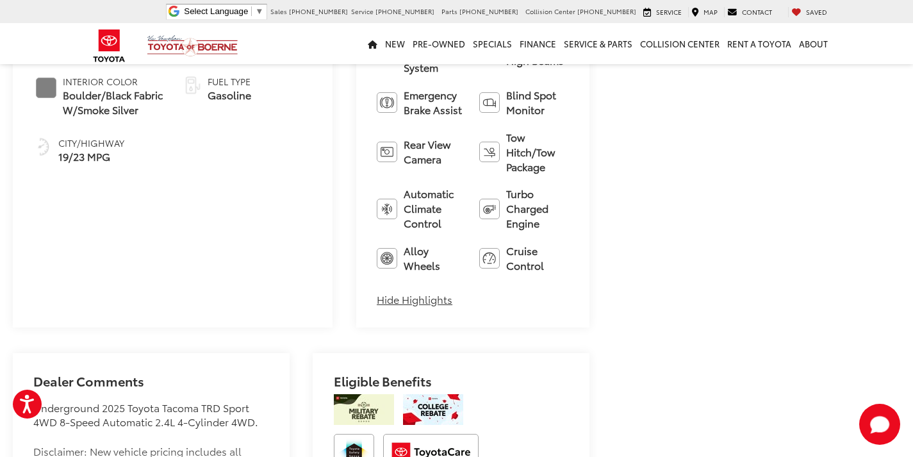
scroll to position [705, 0]
click at [396, 236] on div "4WD/AWD Android Auto Apple CarPlay Keyless Entry Keyless Ignition System Automa…" at bounding box center [472, 129] width 233 height 393
click at [392, 291] on button "Hide Highlights" at bounding box center [415, 298] width 76 height 15
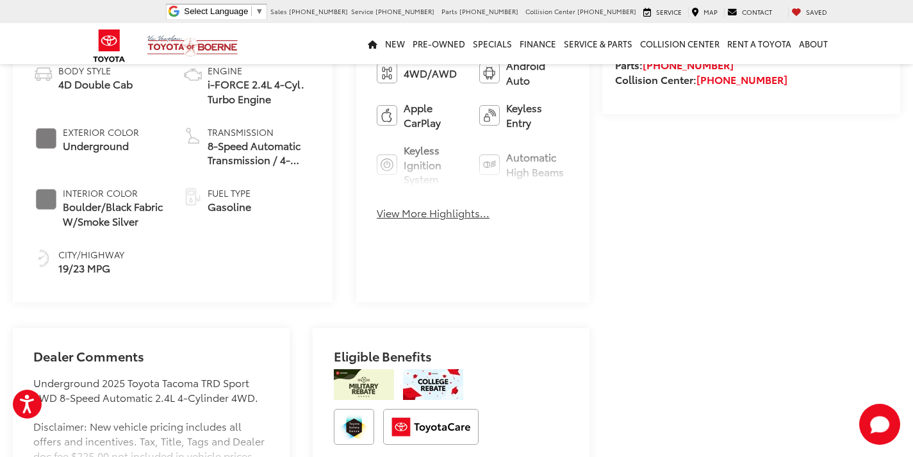
scroll to position [449, 0]
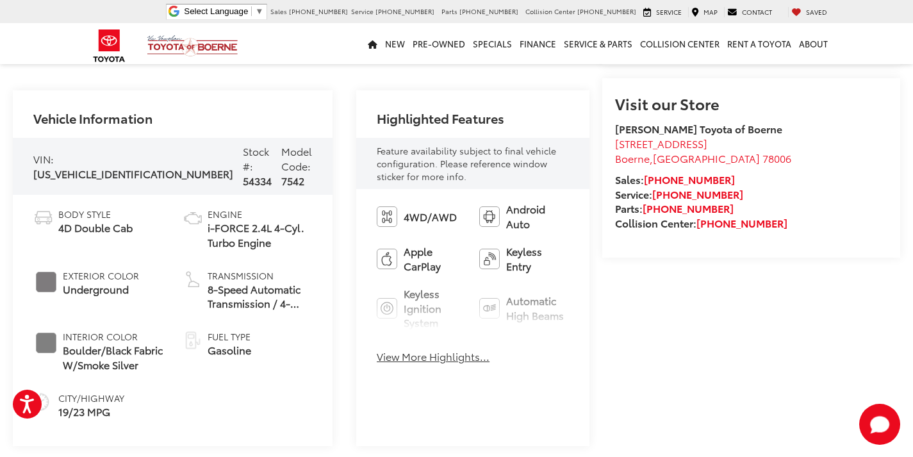
click at [403, 364] on button "View More Highlights..." at bounding box center [433, 356] width 113 height 15
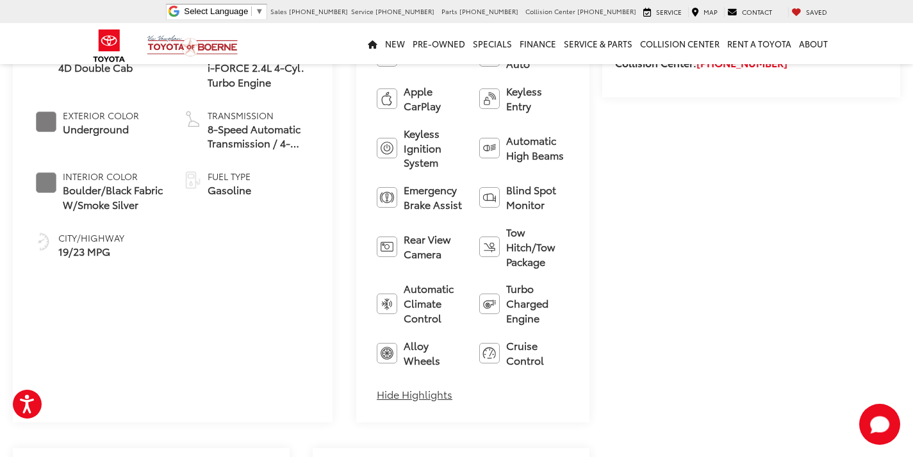
scroll to position [769, 0]
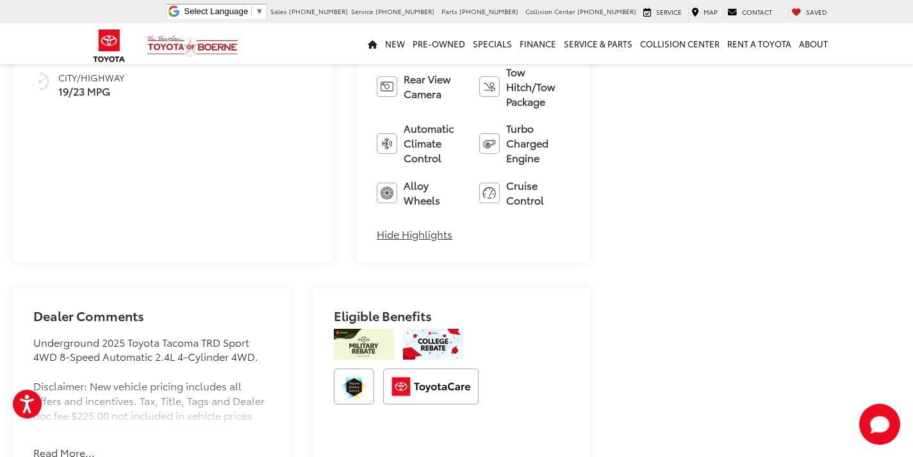
click at [377, 227] on button "Hide Highlights" at bounding box center [415, 234] width 76 height 15
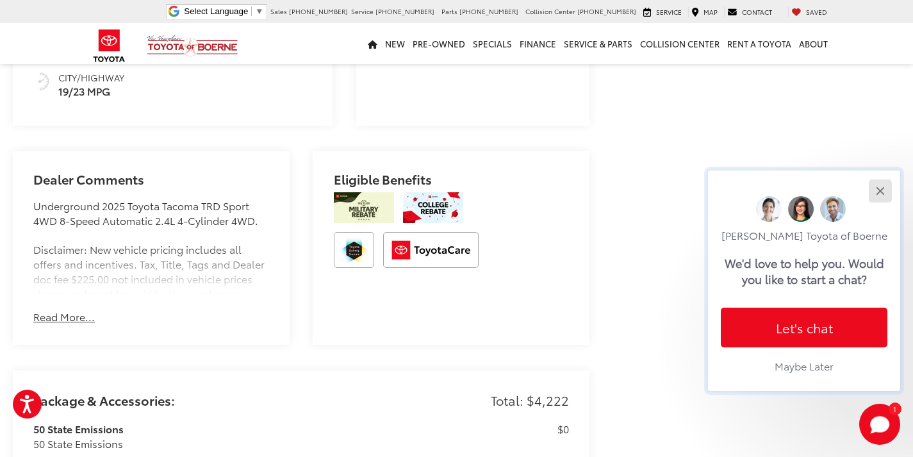
click at [889, 196] on button "Close" at bounding box center [881, 191] width 28 height 28
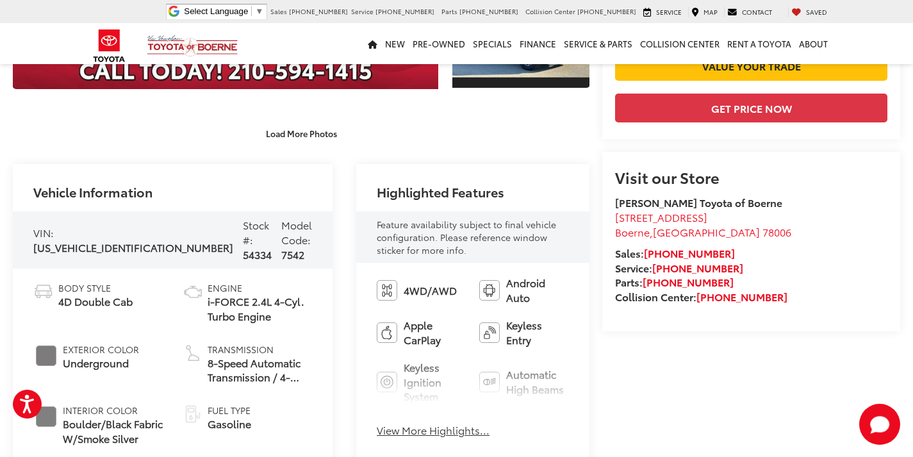
scroll to position [385, 0]
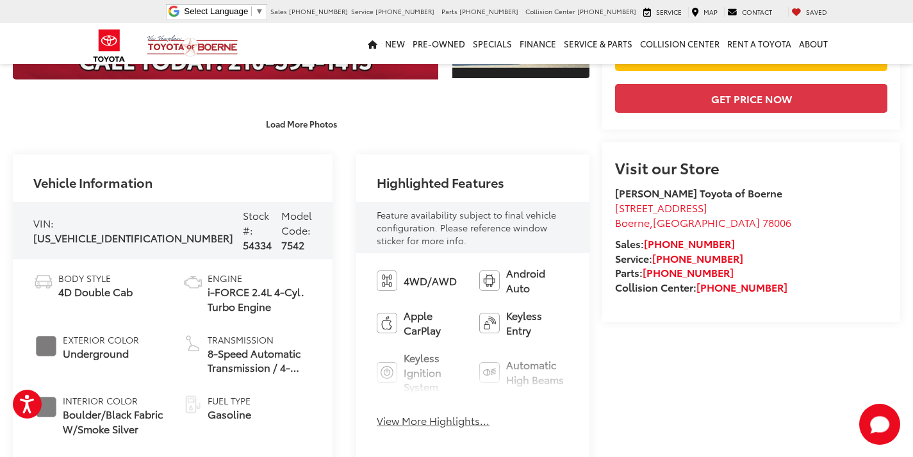
click at [379, 419] on button "View More Highlights..." at bounding box center [433, 420] width 113 height 15
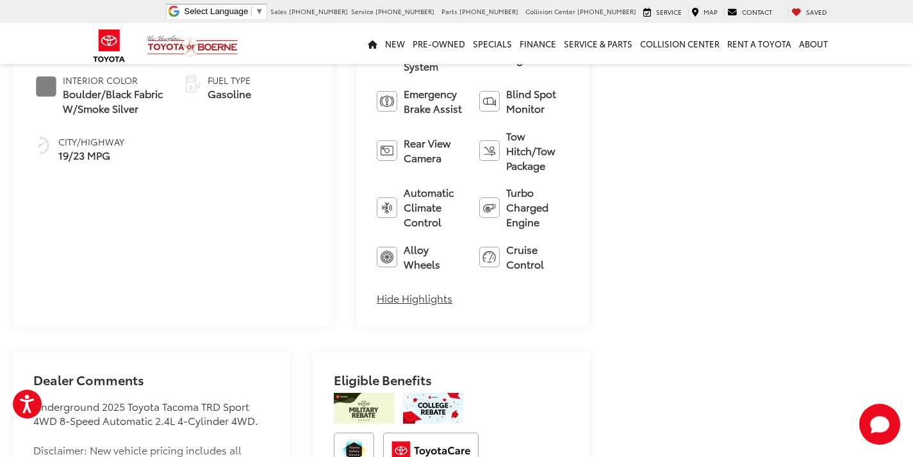
scroll to position [961, 0]
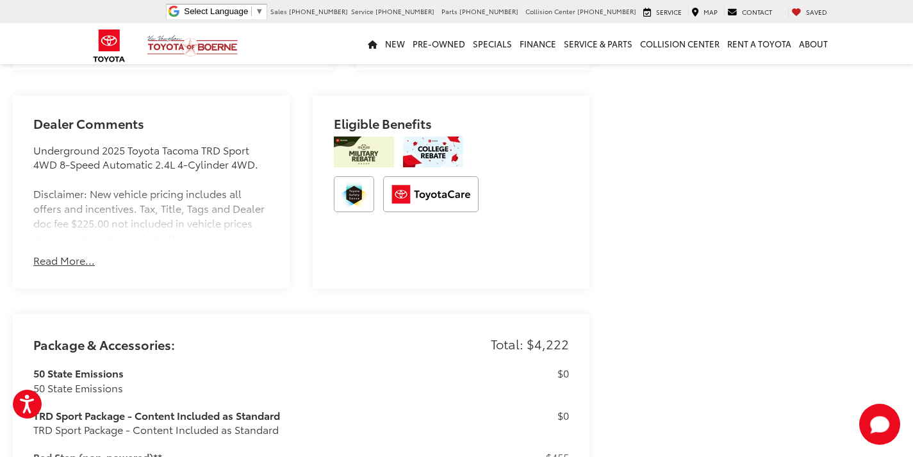
click at [53, 253] on button "Read More..." at bounding box center [64, 260] width 62 height 15
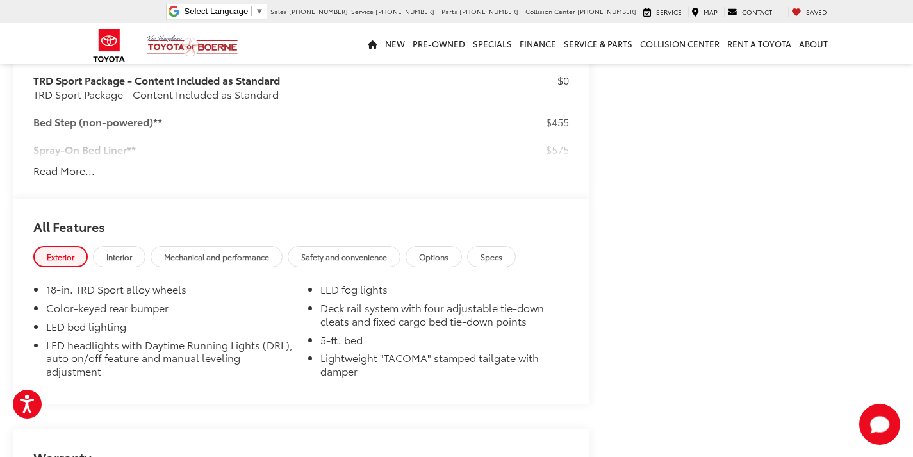
scroll to position [1474, 0]
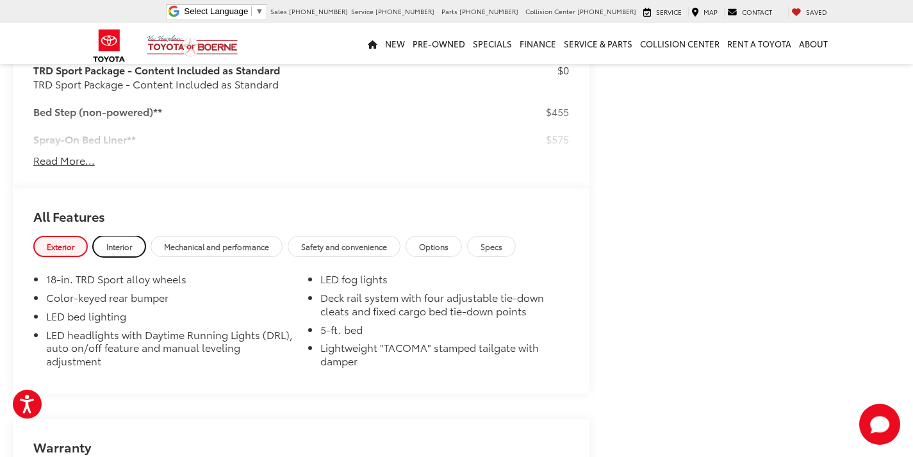
click at [129, 241] on span "Interior" at bounding box center [119, 246] width 26 height 11
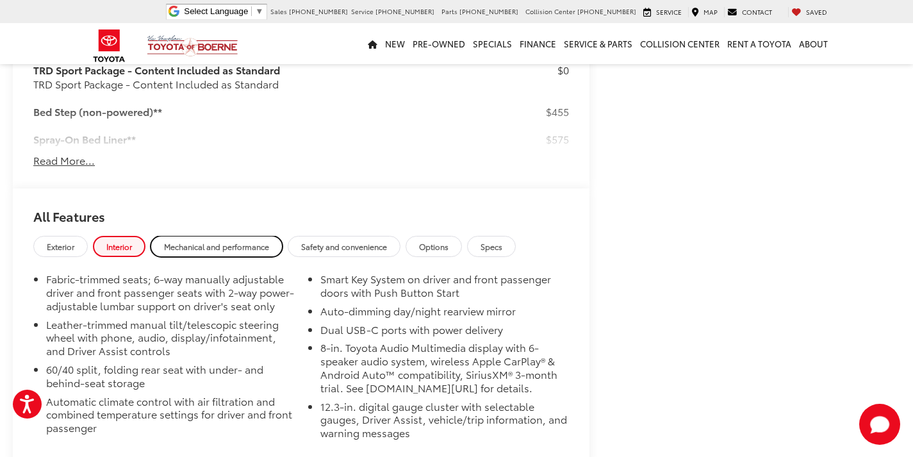
click at [226, 241] on span "Mechanical and performance" at bounding box center [216, 246] width 105 height 11
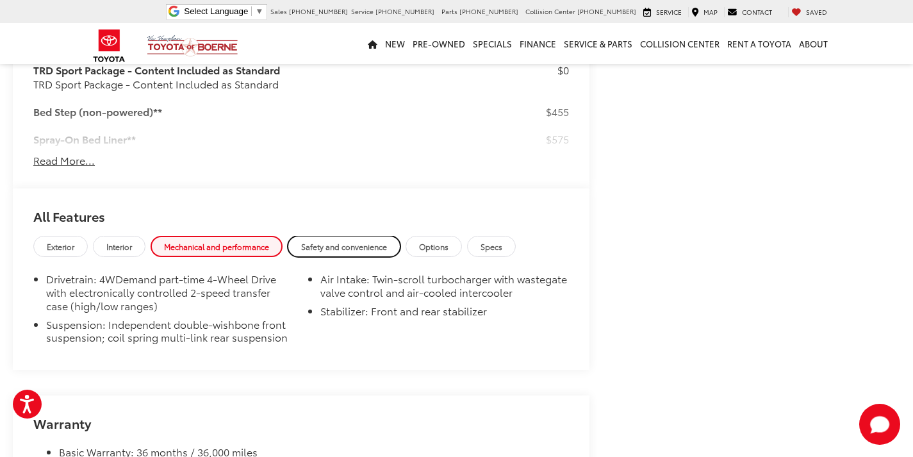
click at [335, 241] on span "Safety and convenience" at bounding box center [344, 246] width 86 height 11
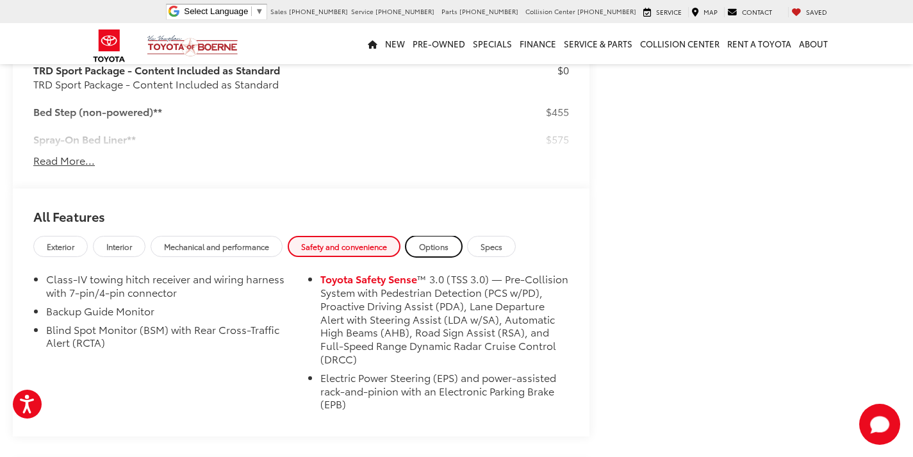
click at [447, 241] on span "Options" at bounding box center [433, 246] width 29 height 11
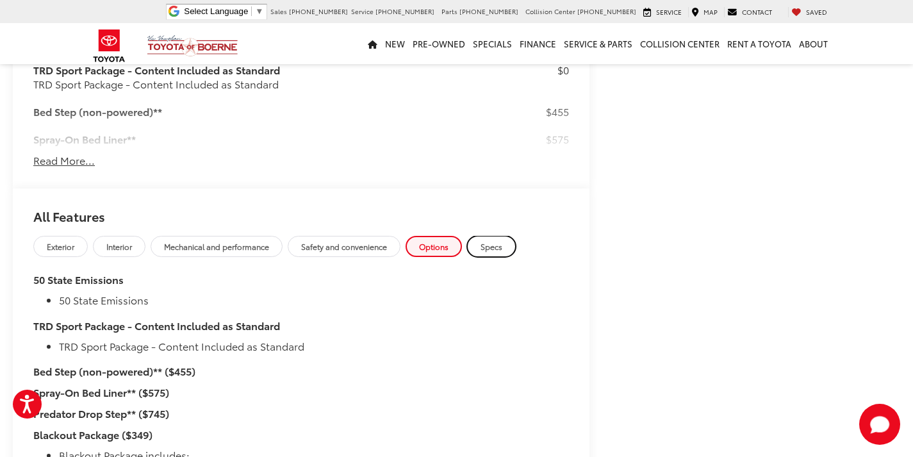
click at [479, 236] on link "Specs" at bounding box center [491, 246] width 49 height 21
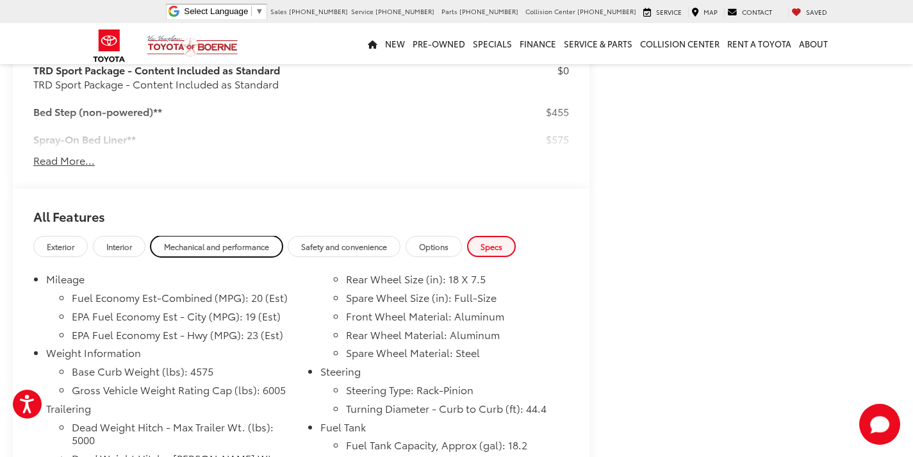
click at [172, 241] on span "Mechanical and performance" at bounding box center [216, 246] width 105 height 11
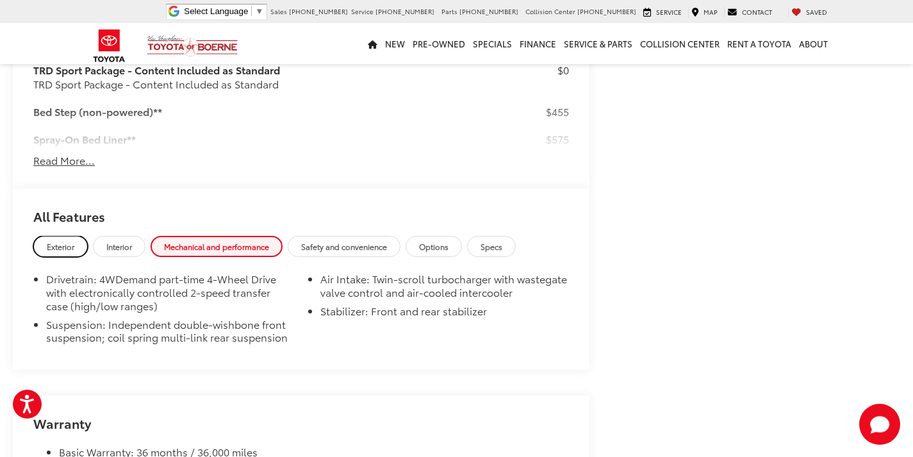
click at [69, 241] on span "Exterior" at bounding box center [61, 246] width 28 height 11
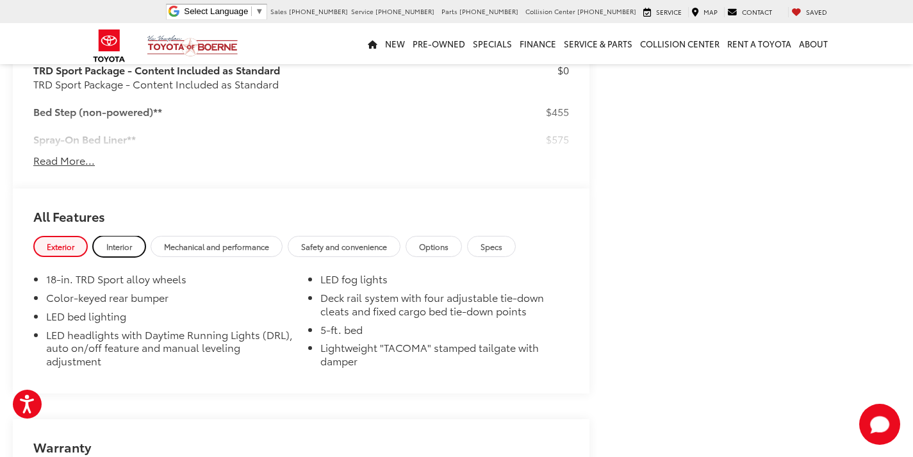
click at [122, 236] on link "Interior" at bounding box center [119, 246] width 53 height 21
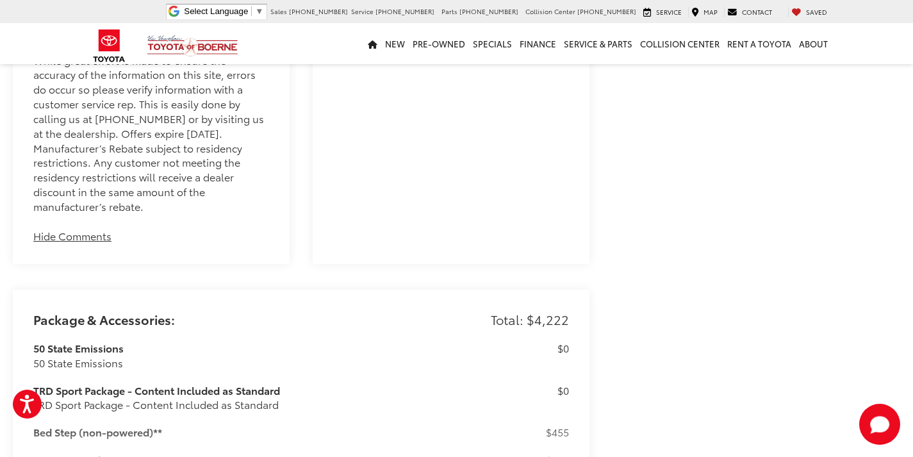
scroll to position [1026, 0]
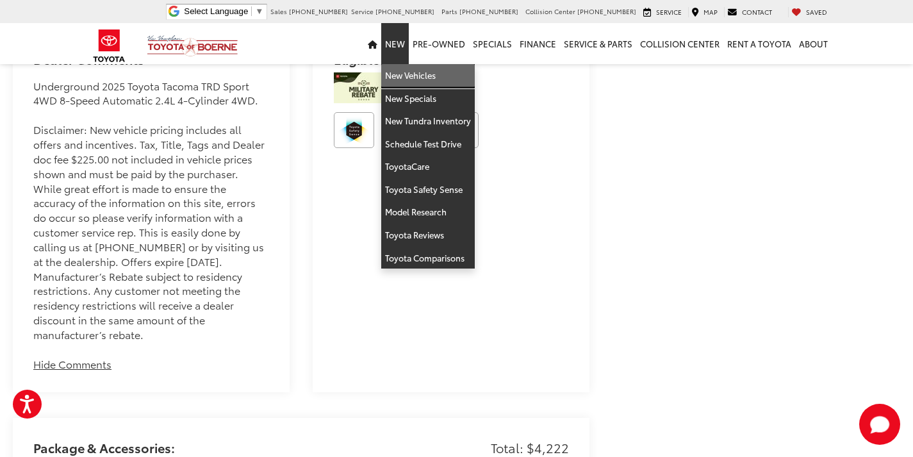
drag, startPoint x: 416, startPoint y: 77, endPoint x: 401, endPoint y: 75, distance: 15.5
click at [416, 77] on link "New Vehicles" at bounding box center [428, 75] width 94 height 23
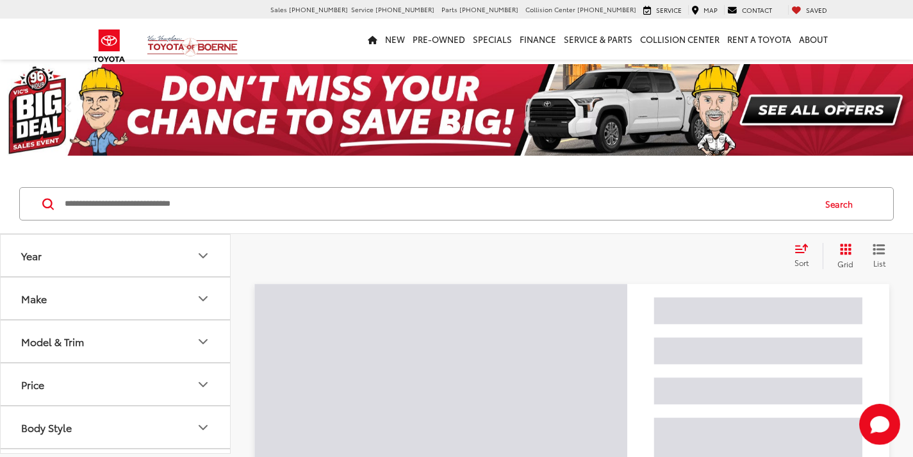
click at [254, 206] on input "Search by Make, Model, or Keyword" at bounding box center [438, 203] width 750 height 31
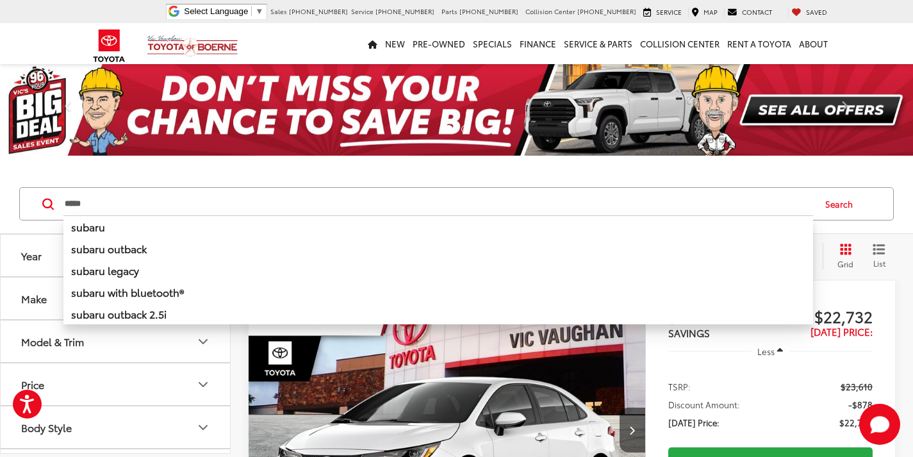
type input "*****"
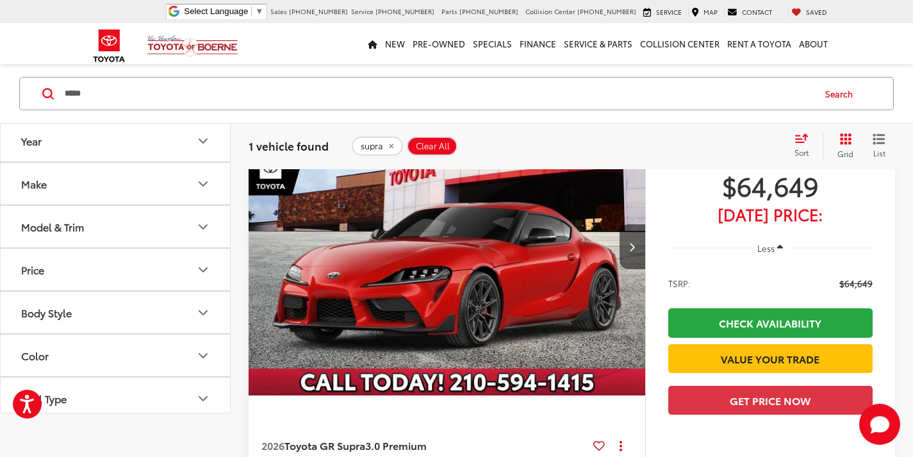
scroll to position [64, 0]
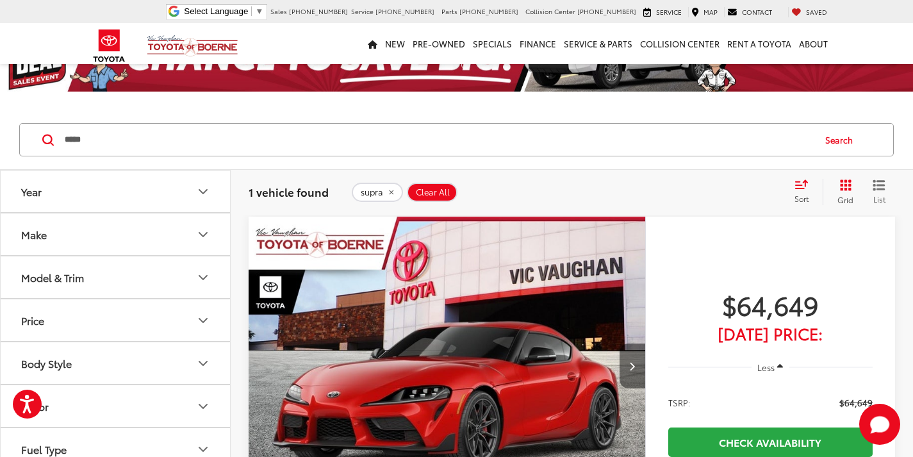
click at [626, 354] on button "Next image" at bounding box center [633, 366] width 26 height 45
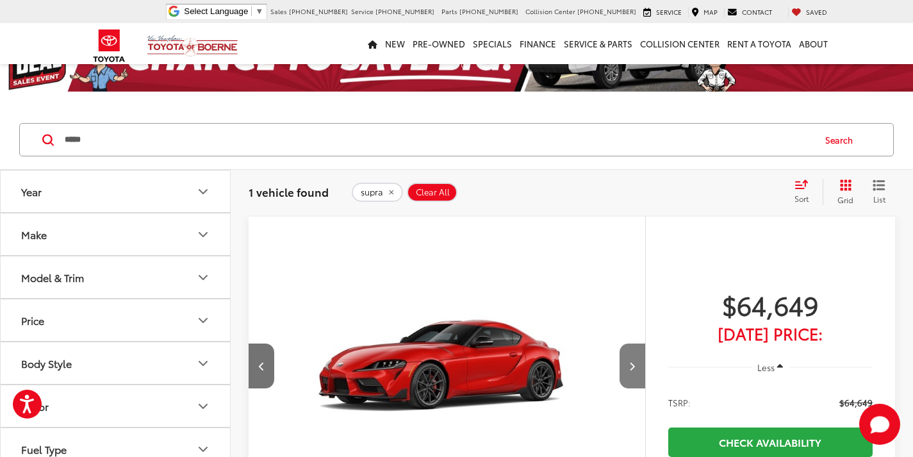
click at [626, 354] on button "Next image" at bounding box center [633, 366] width 26 height 45
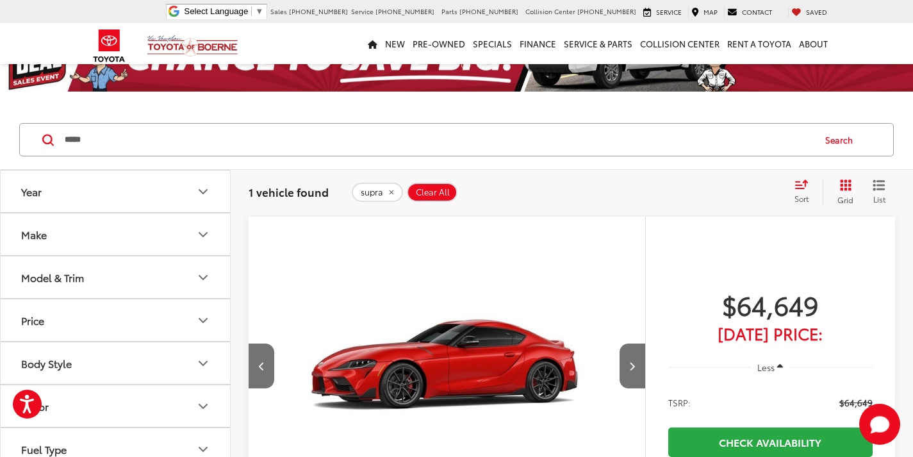
scroll to position [128, 0]
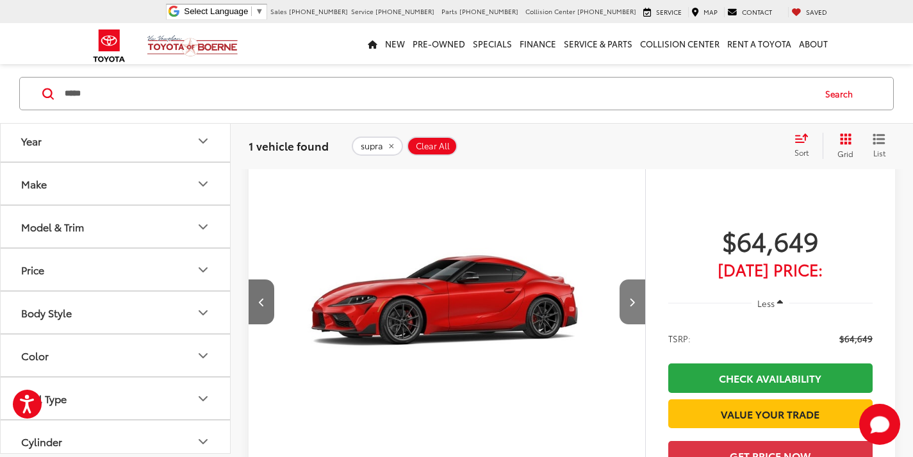
click at [626, 306] on button "Next image" at bounding box center [633, 301] width 26 height 45
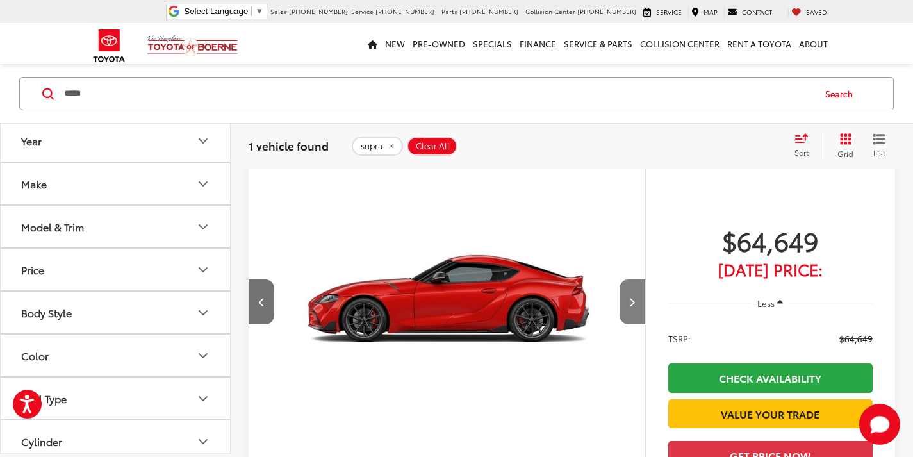
click at [626, 306] on button "Next image" at bounding box center [633, 301] width 26 height 45
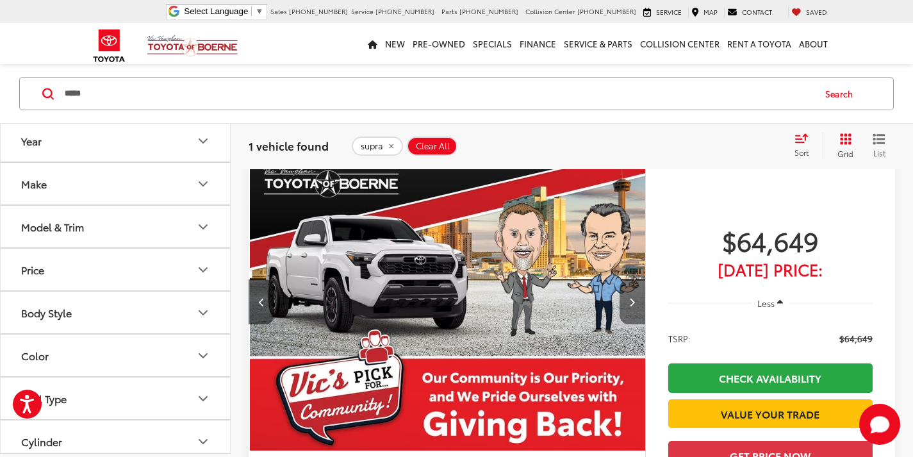
click at [626, 306] on button "Next image" at bounding box center [633, 301] width 26 height 45
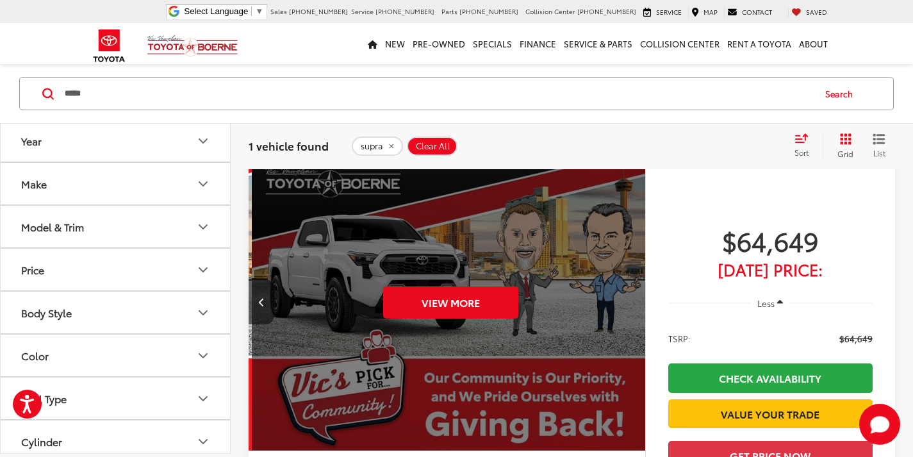
scroll to position [0, 1993]
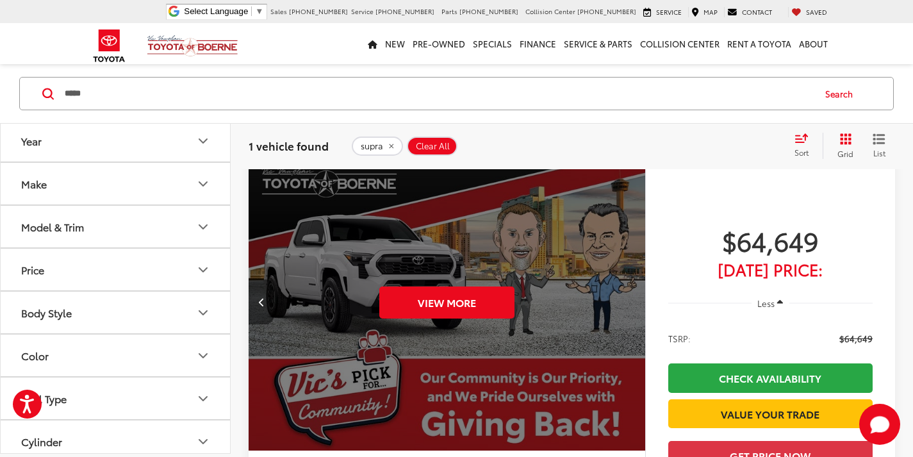
click at [270, 295] on button "Previous image" at bounding box center [262, 301] width 26 height 45
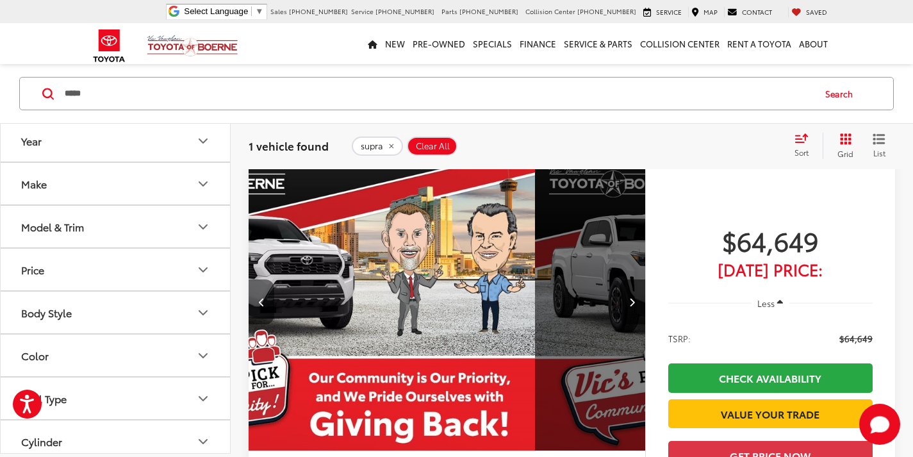
click at [270, 295] on button "Previous image" at bounding box center [262, 301] width 26 height 45
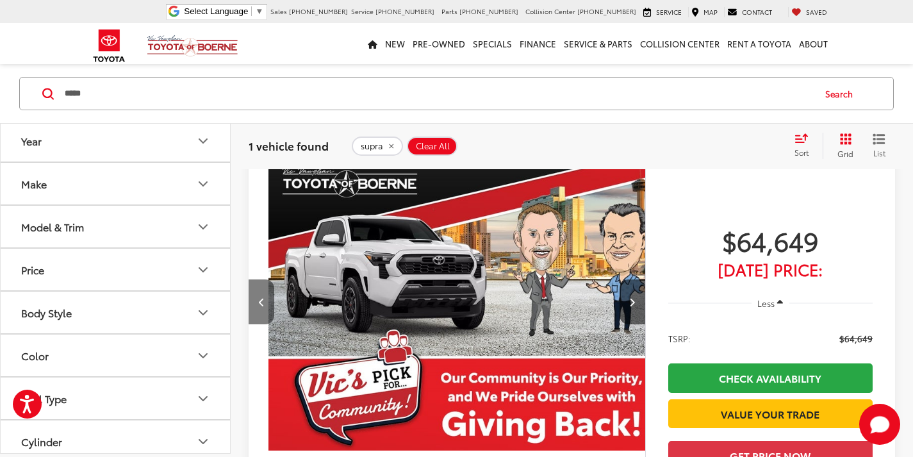
click at [270, 295] on button "Previous image" at bounding box center [262, 301] width 26 height 45
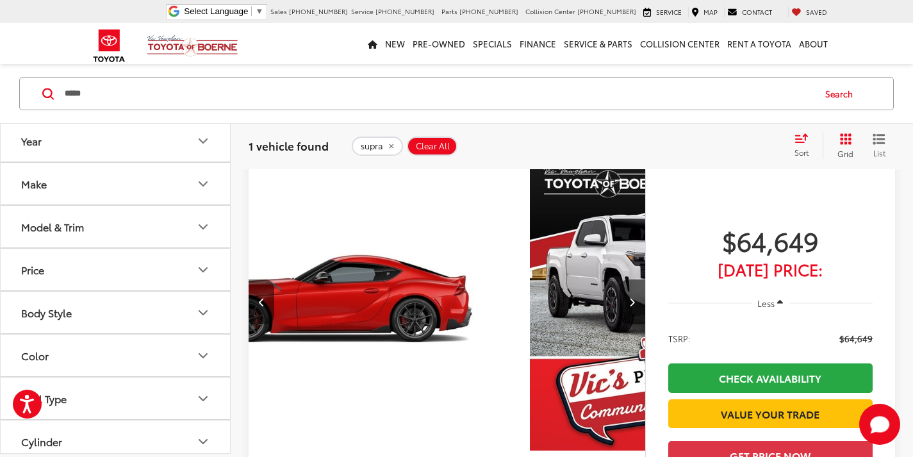
click at [270, 295] on button "Previous image" at bounding box center [262, 301] width 26 height 45
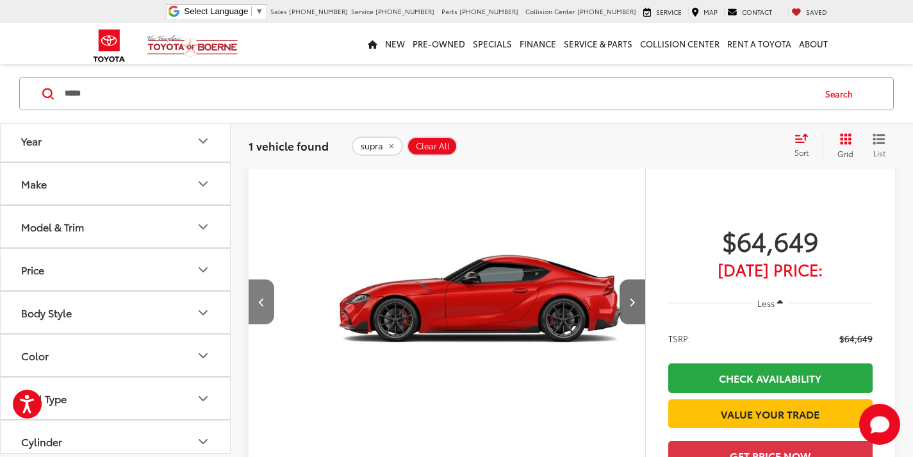
click at [270, 295] on button "Previous image" at bounding box center [262, 301] width 26 height 45
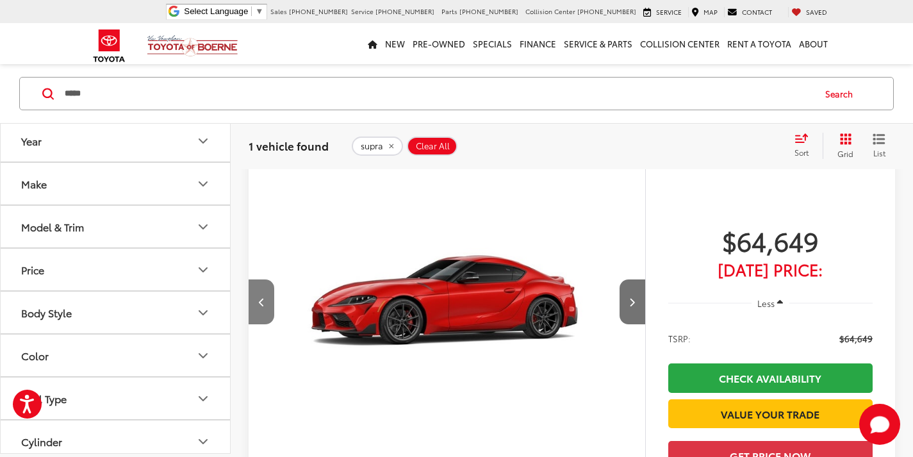
click at [270, 295] on button "Previous image" at bounding box center [262, 301] width 26 height 45
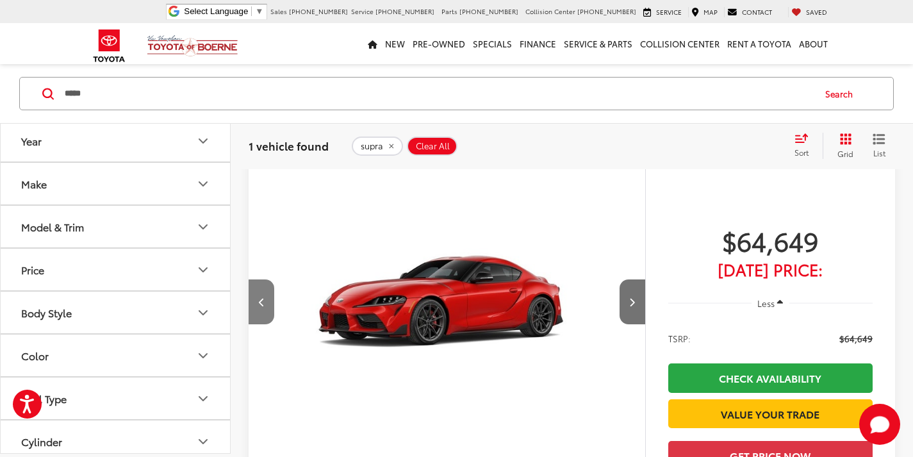
click at [270, 295] on button "Previous image" at bounding box center [262, 301] width 26 height 45
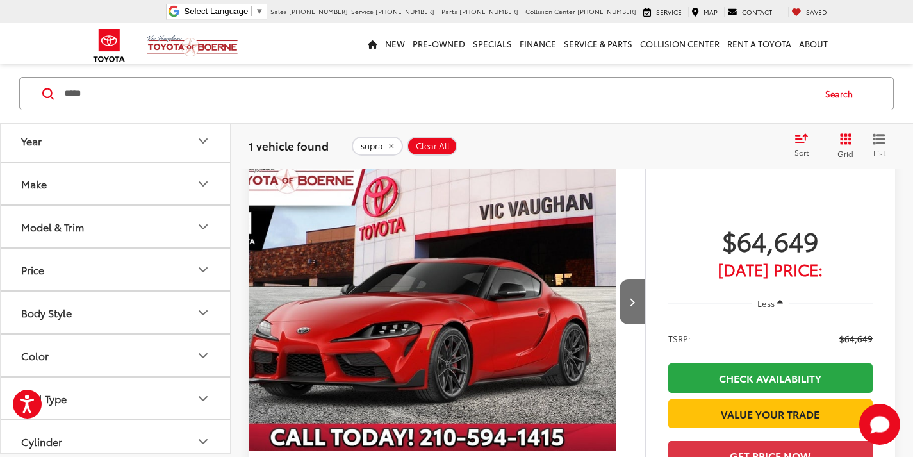
scroll to position [0, 0]
